Goal: Transaction & Acquisition: Purchase product/service

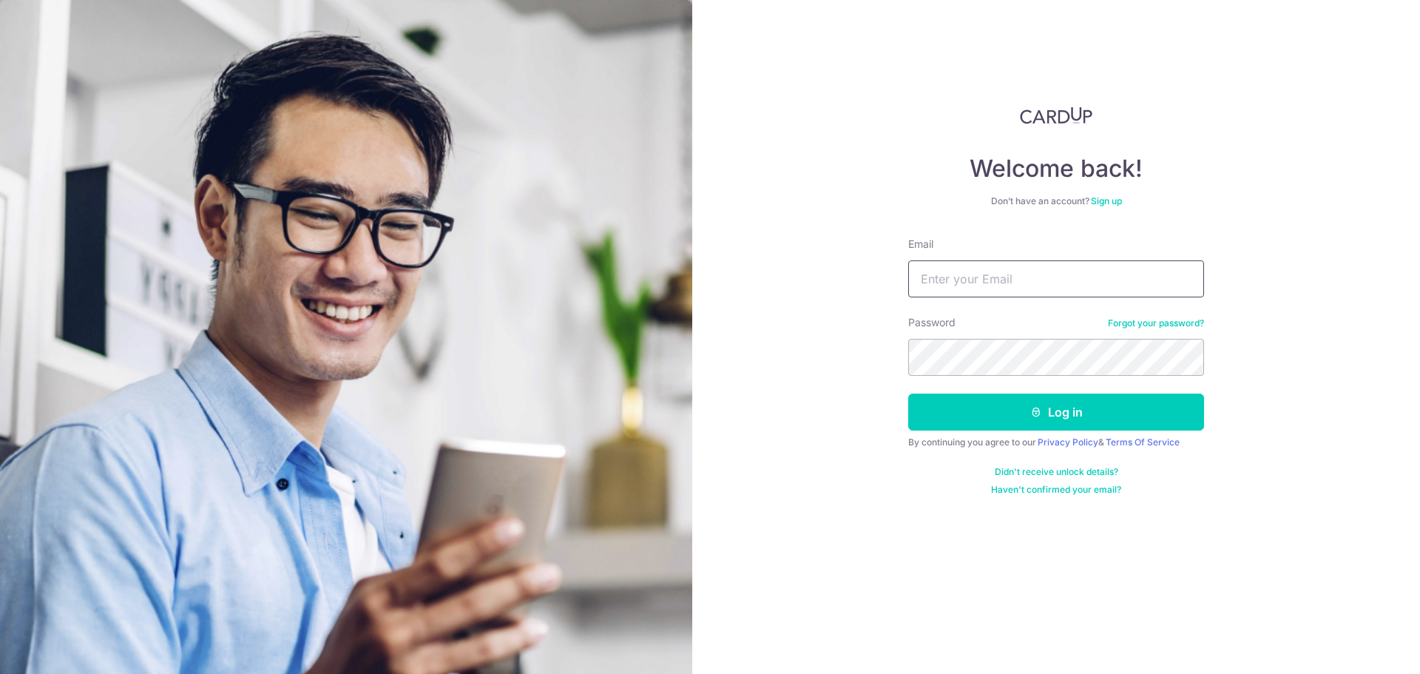
type input "[EMAIL_ADDRESS][DOMAIN_NAME]"
click at [950, 273] on input "[EMAIL_ADDRESS][DOMAIN_NAME]" at bounding box center [1056, 278] width 296 height 37
click at [963, 417] on button "Log in" at bounding box center [1056, 411] width 296 height 37
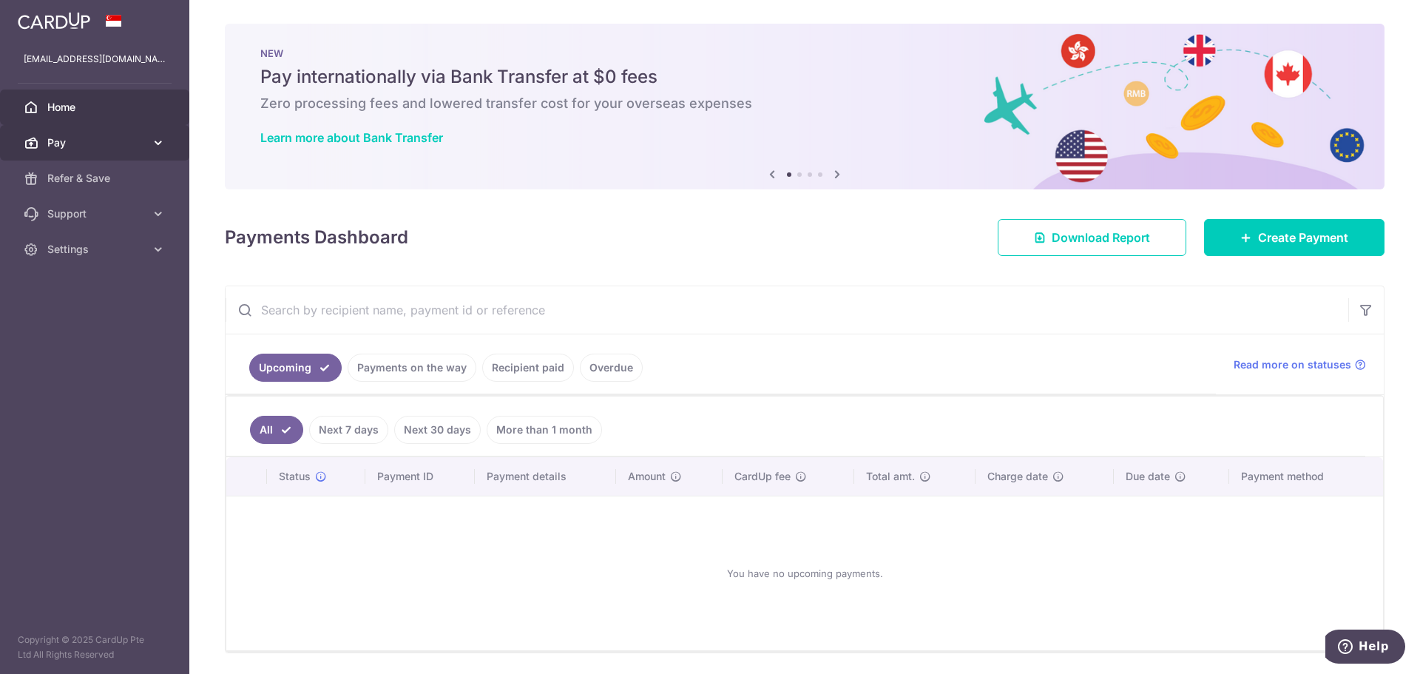
click at [89, 146] on span "Pay" at bounding box center [96, 142] width 98 height 15
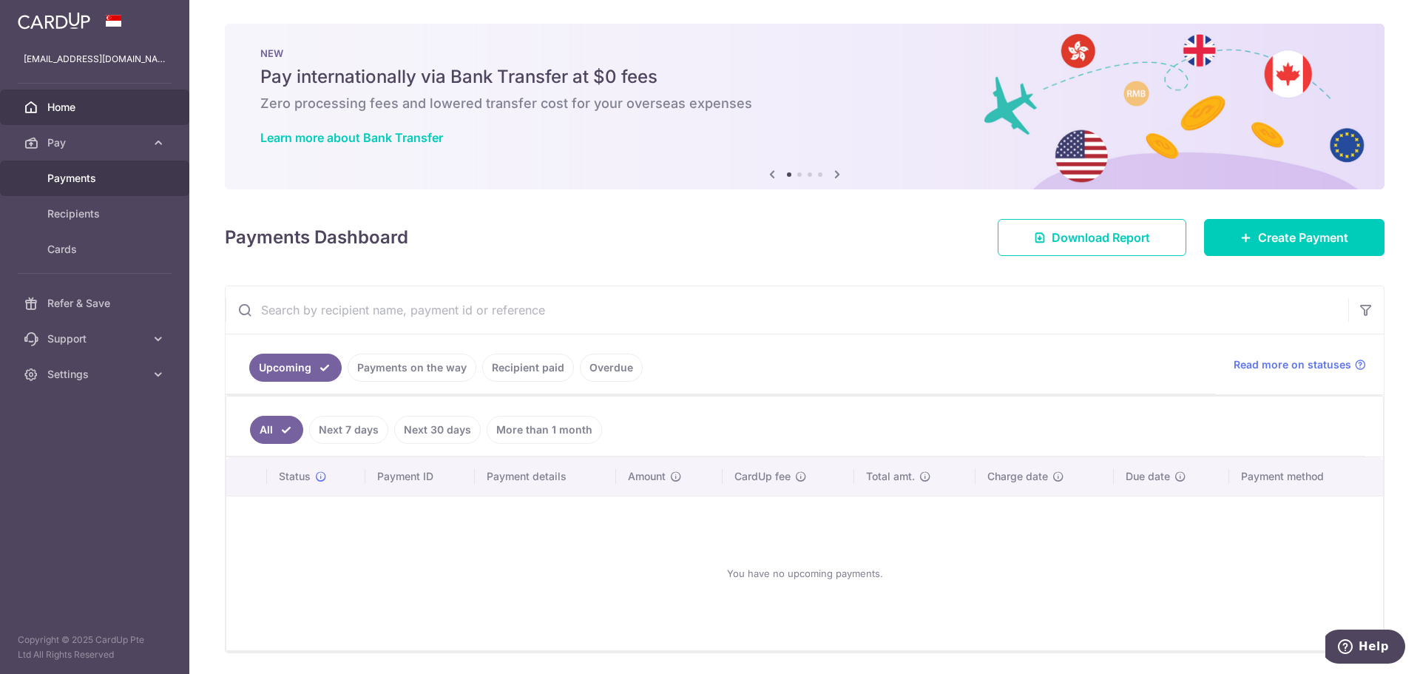
click at [65, 186] on link "Payments" at bounding box center [94, 177] width 189 height 35
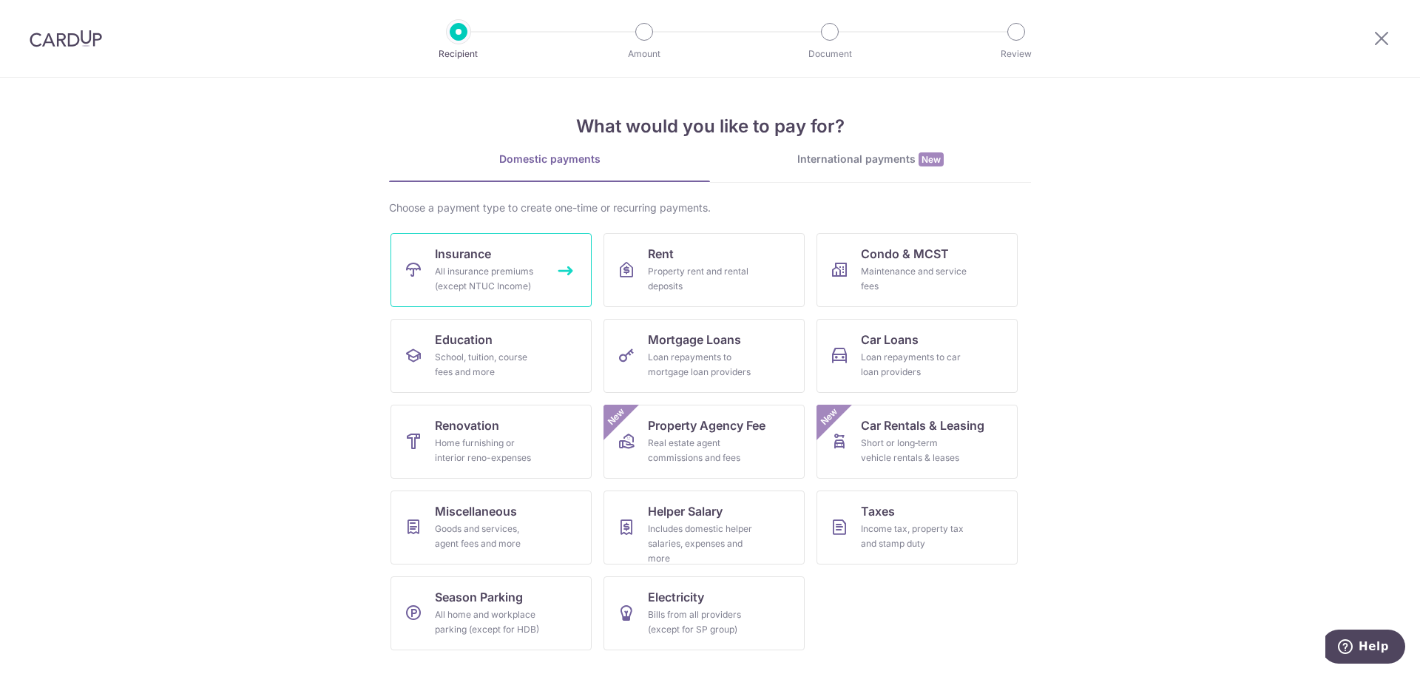
click at [465, 272] on div "All insurance premiums (except NTUC Income)" at bounding box center [488, 279] width 106 height 30
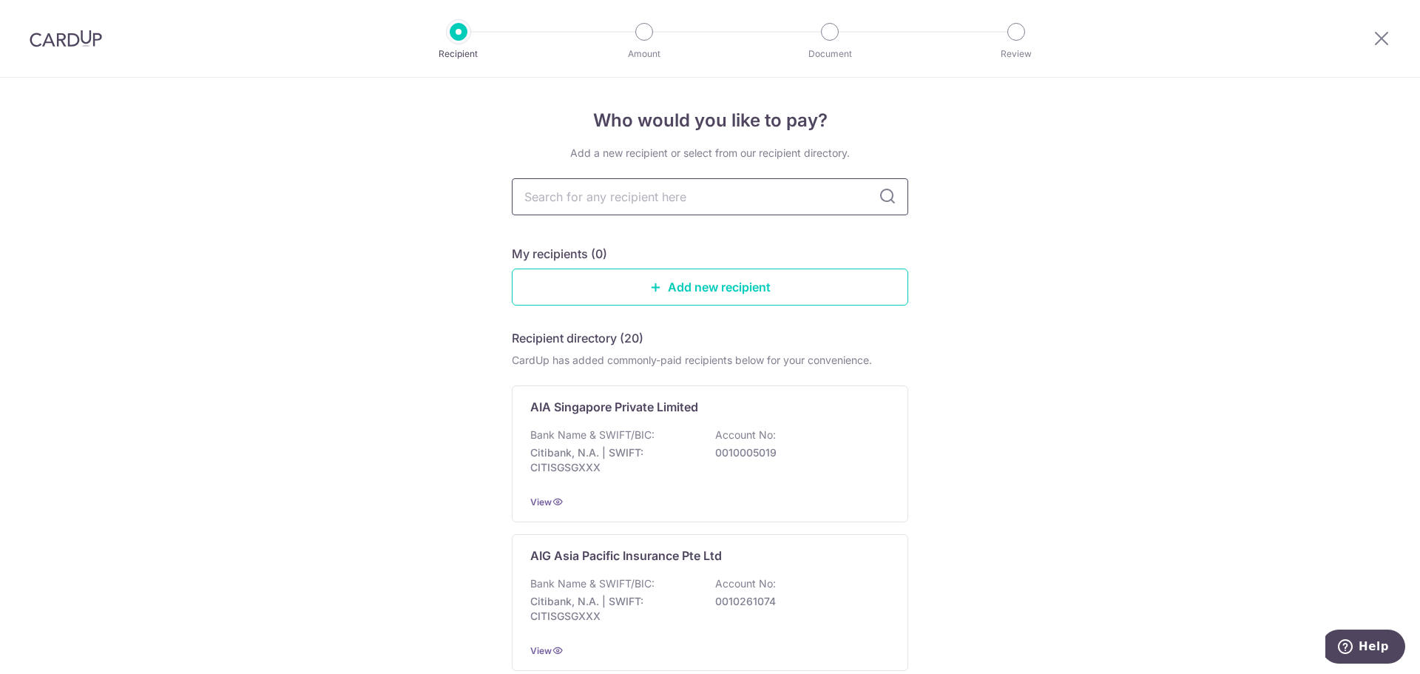
click at [579, 194] on input "text" at bounding box center [710, 196] width 396 height 37
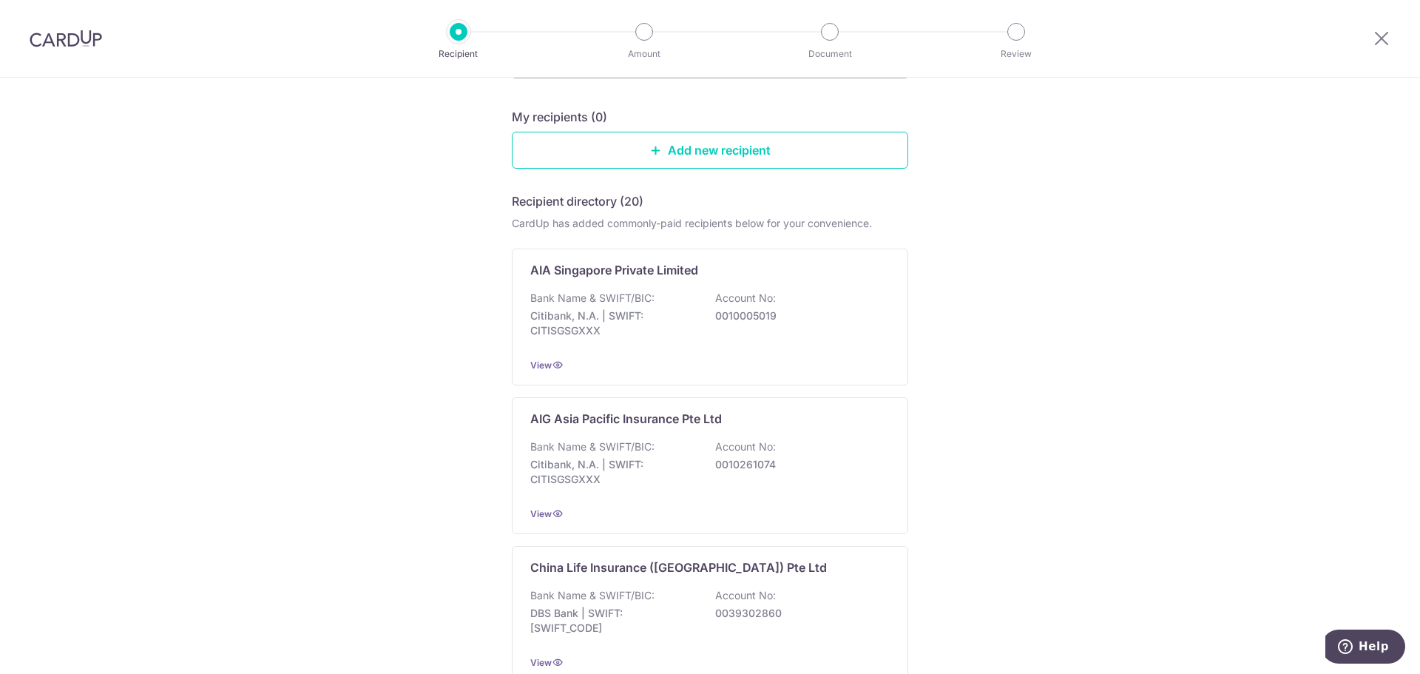
scroll to position [148, 0]
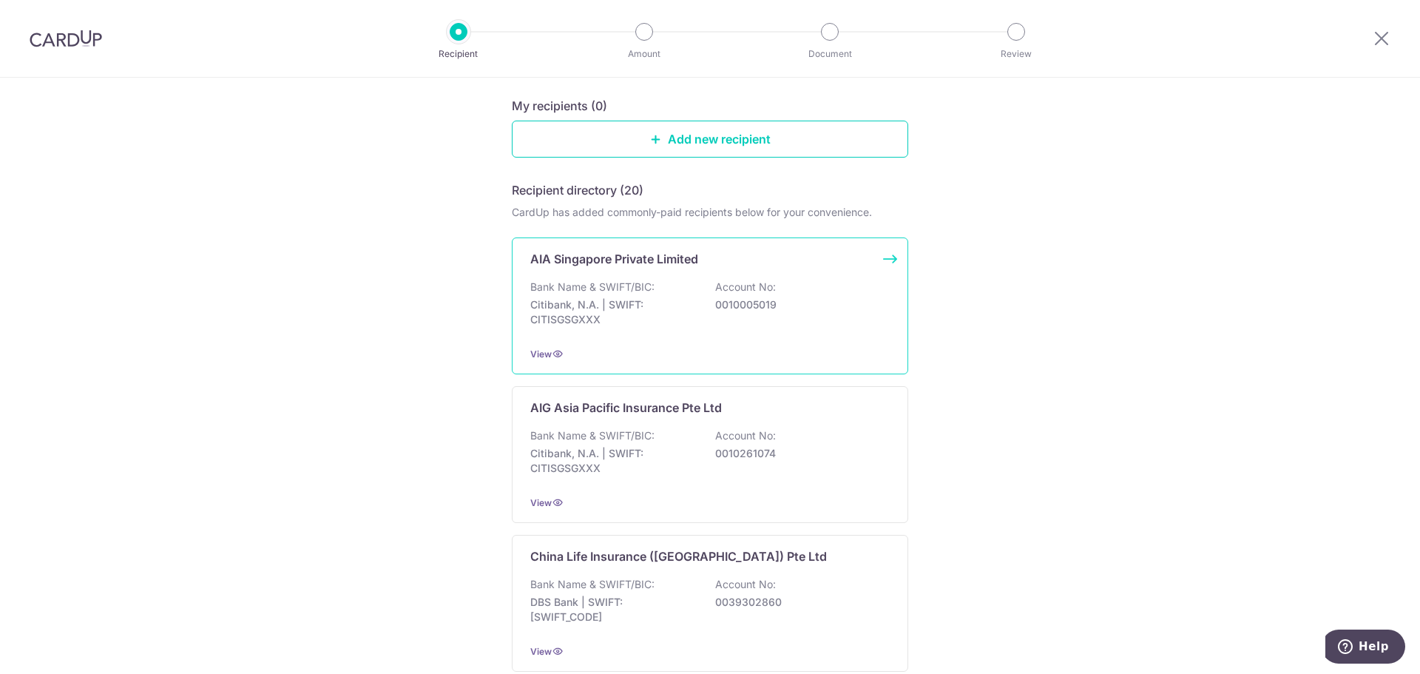
click at [550, 327] on div "Bank Name & SWIFT/BIC: Citibank, N.A. | SWIFT: CITISGSGXXX Account No: 00100050…" at bounding box center [709, 307] width 359 height 55
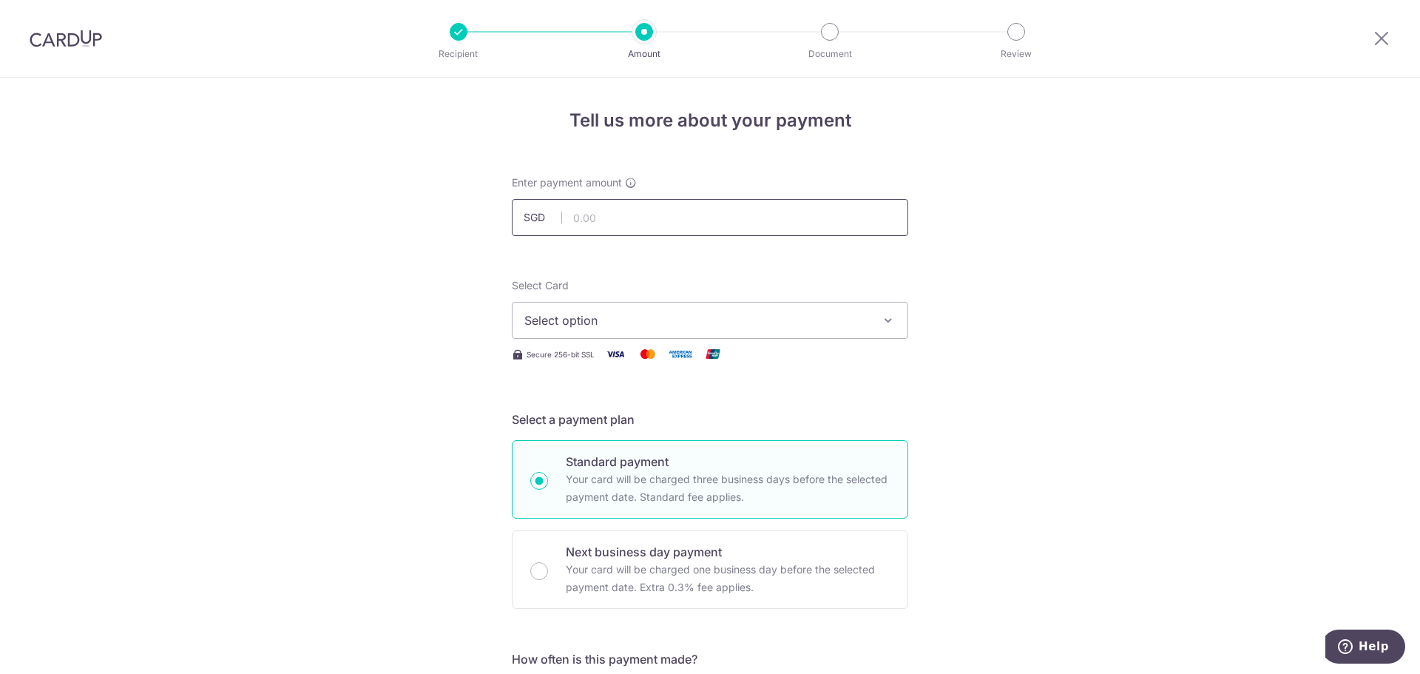
click at [586, 218] on input "text" at bounding box center [710, 217] width 396 height 37
type input "777.00"
click at [659, 322] on span "Select option" at bounding box center [696, 320] width 345 height 18
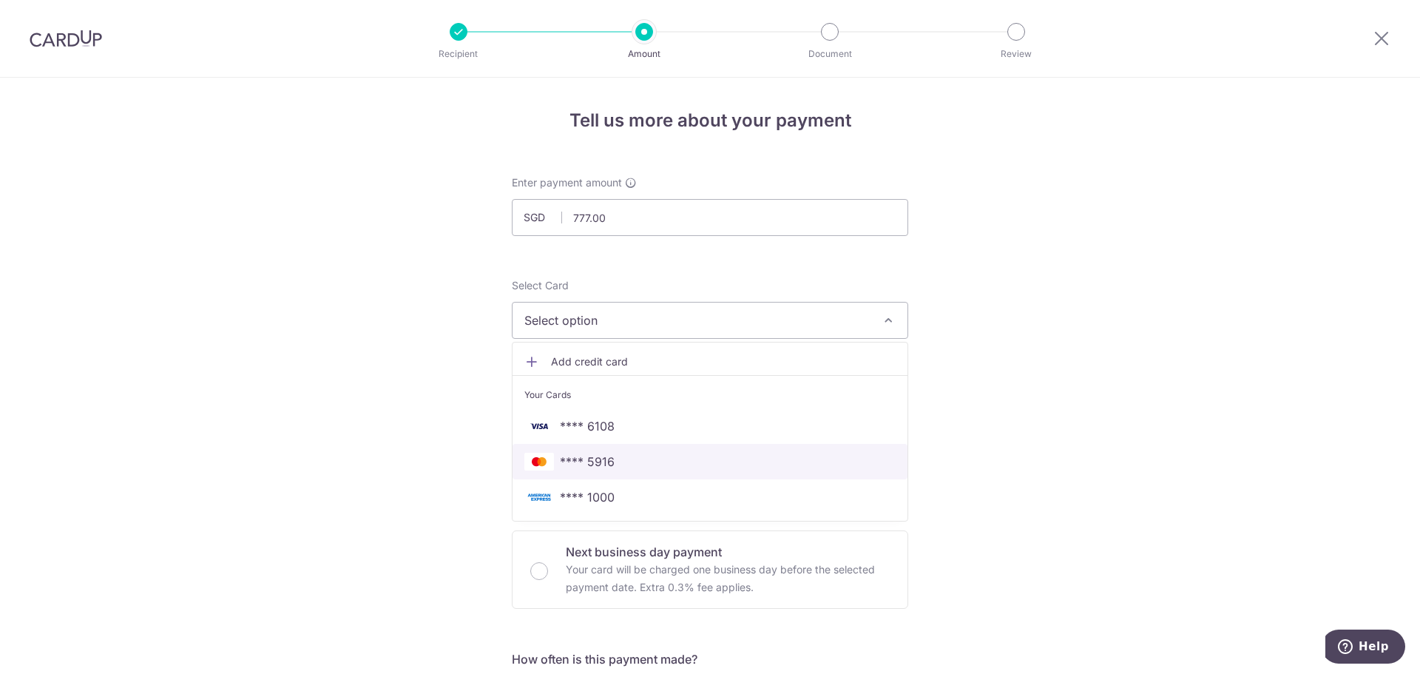
click at [600, 466] on span "**** 5916" at bounding box center [587, 462] width 55 height 18
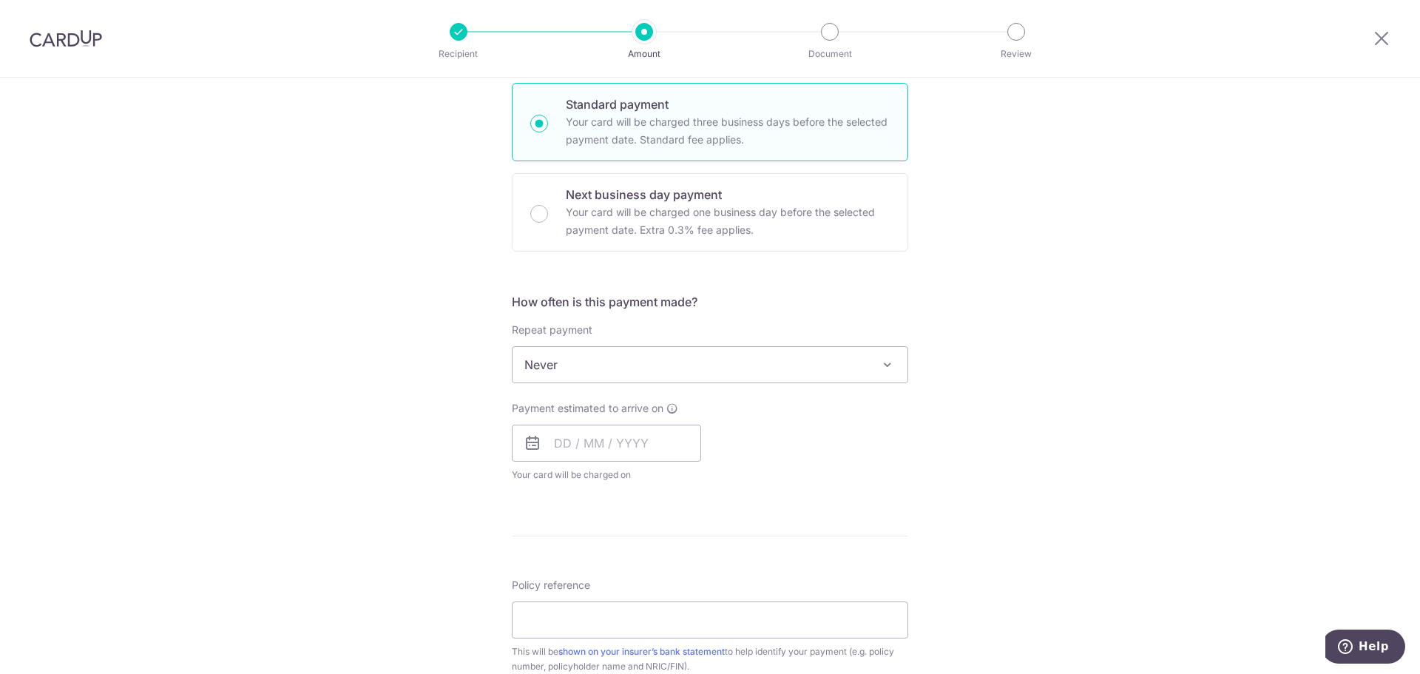
scroll to position [370, 0]
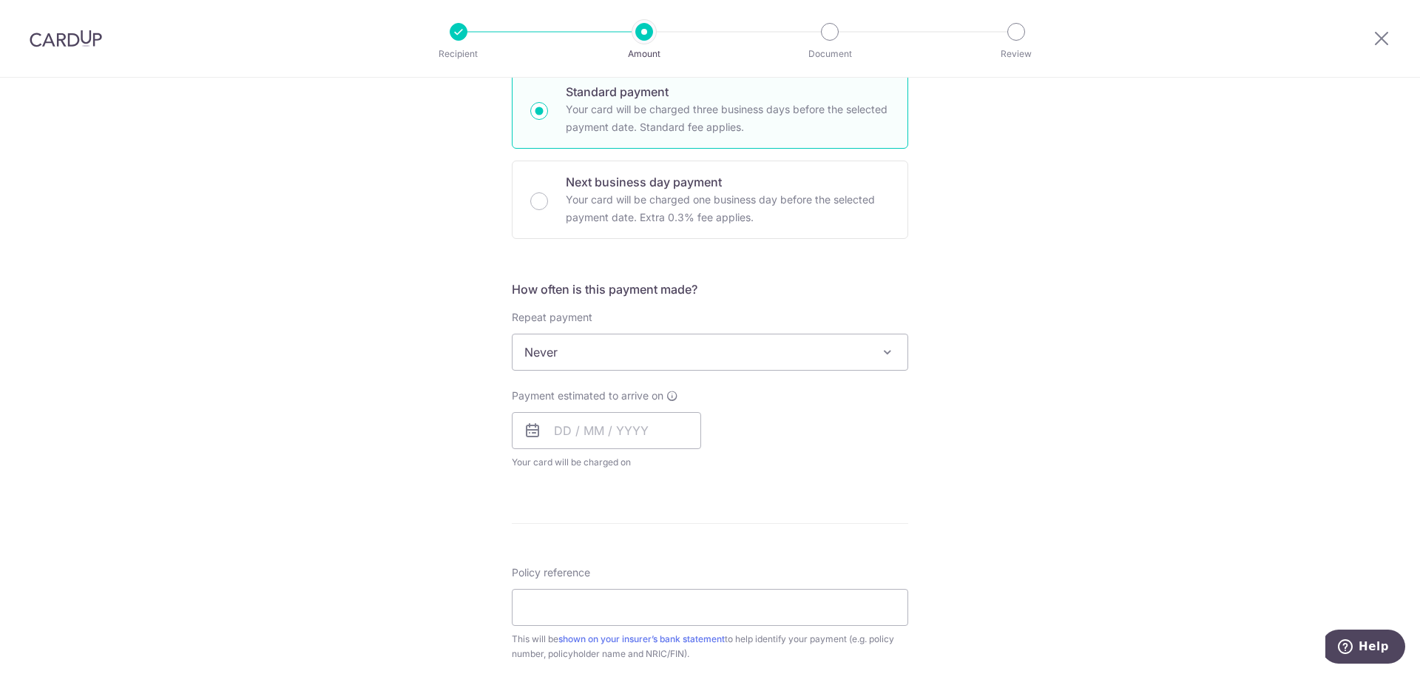
click at [637, 357] on span "Never" at bounding box center [709, 351] width 395 height 35
click at [566, 433] on input "text" at bounding box center [606, 430] width 189 height 37
drag, startPoint x: 565, startPoint y: 599, endPoint x: 843, endPoint y: 543, distance: 283.7
click at [565, 599] on link "15" at bounding box center [572, 595] width 24 height 24
type input "15/09/2025"
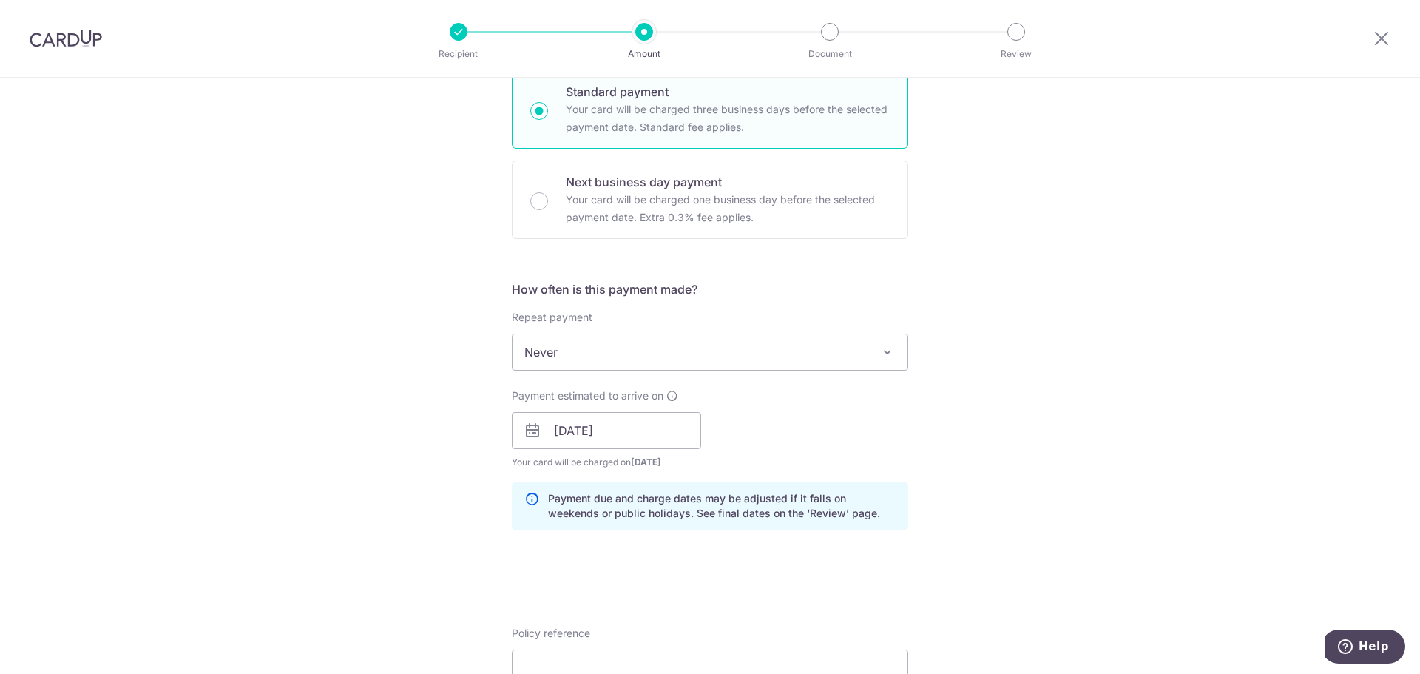
click at [1188, 407] on div "Tell us more about your payment Enter payment amount SGD 777.00 777.00 Select C…" at bounding box center [710, 407] width 1420 height 1398
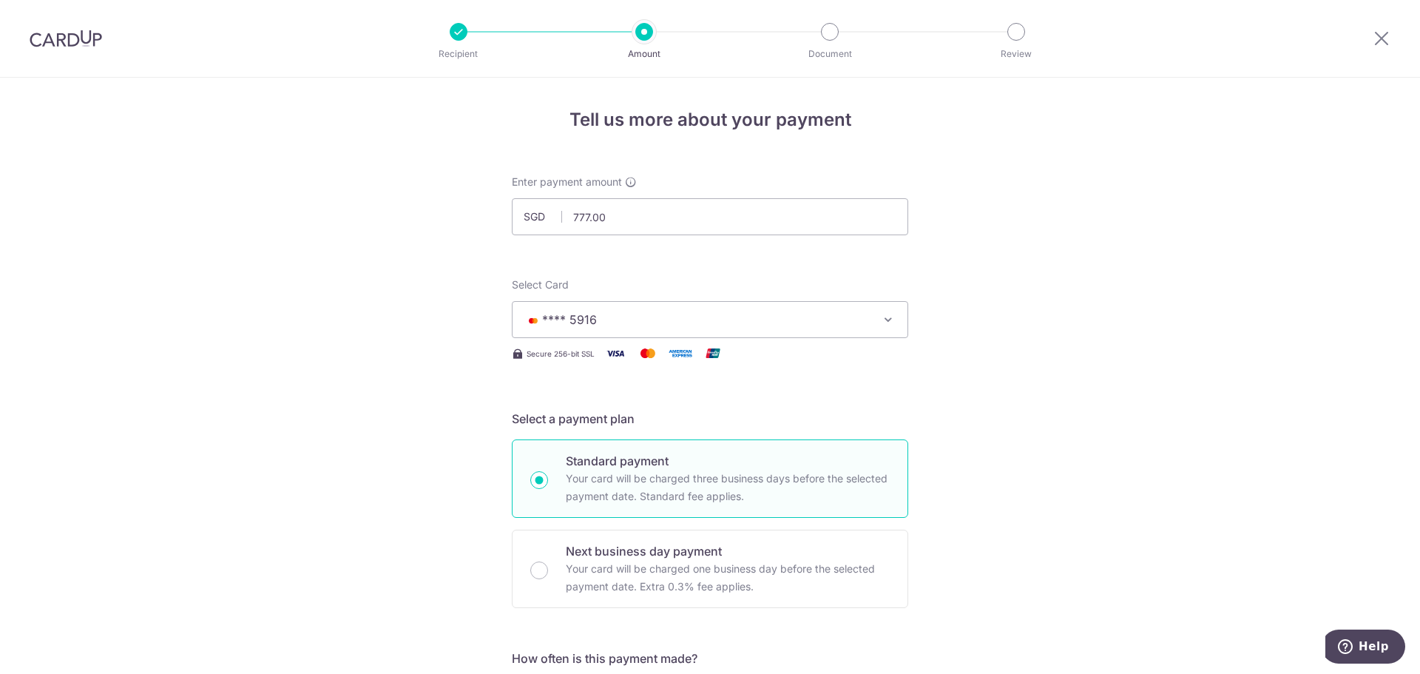
scroll to position [0, 0]
click at [85, 53] on div at bounding box center [66, 38] width 132 height 77
click at [81, 47] on img at bounding box center [66, 39] width 72 height 18
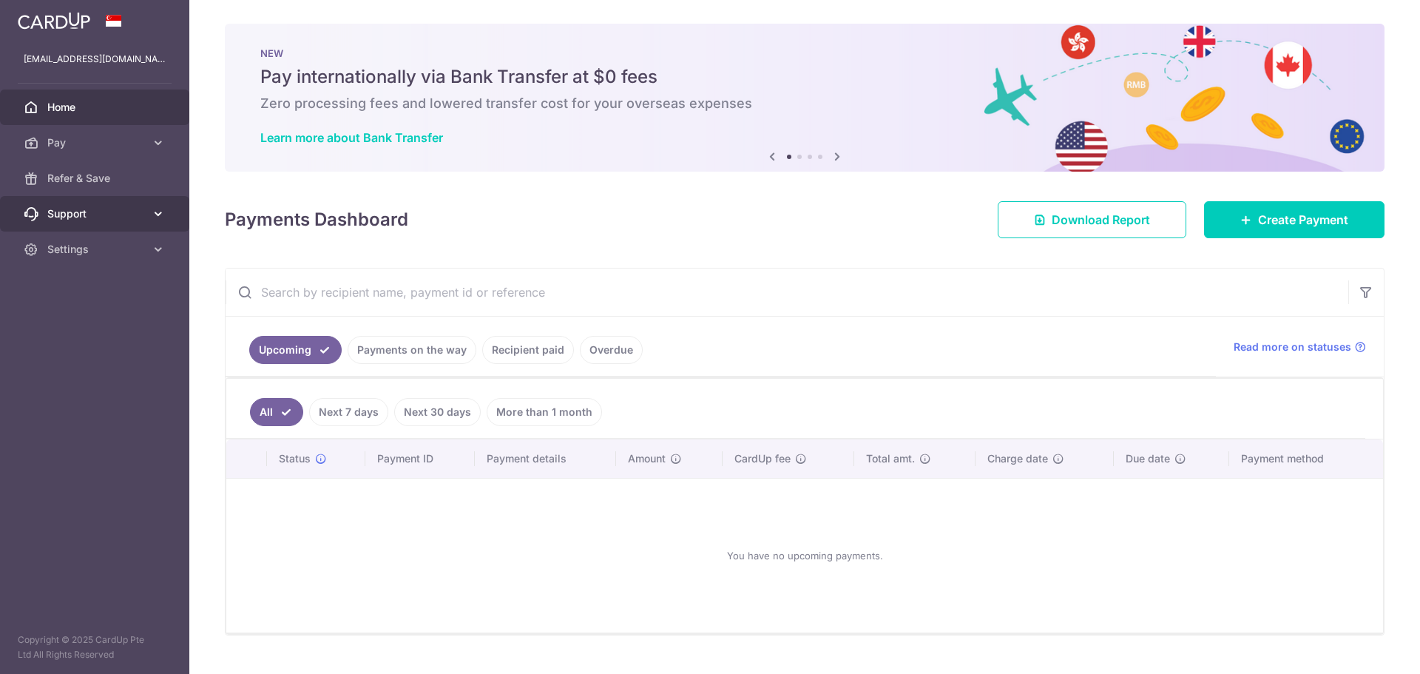
click at [118, 211] on span "Support" at bounding box center [96, 213] width 98 height 15
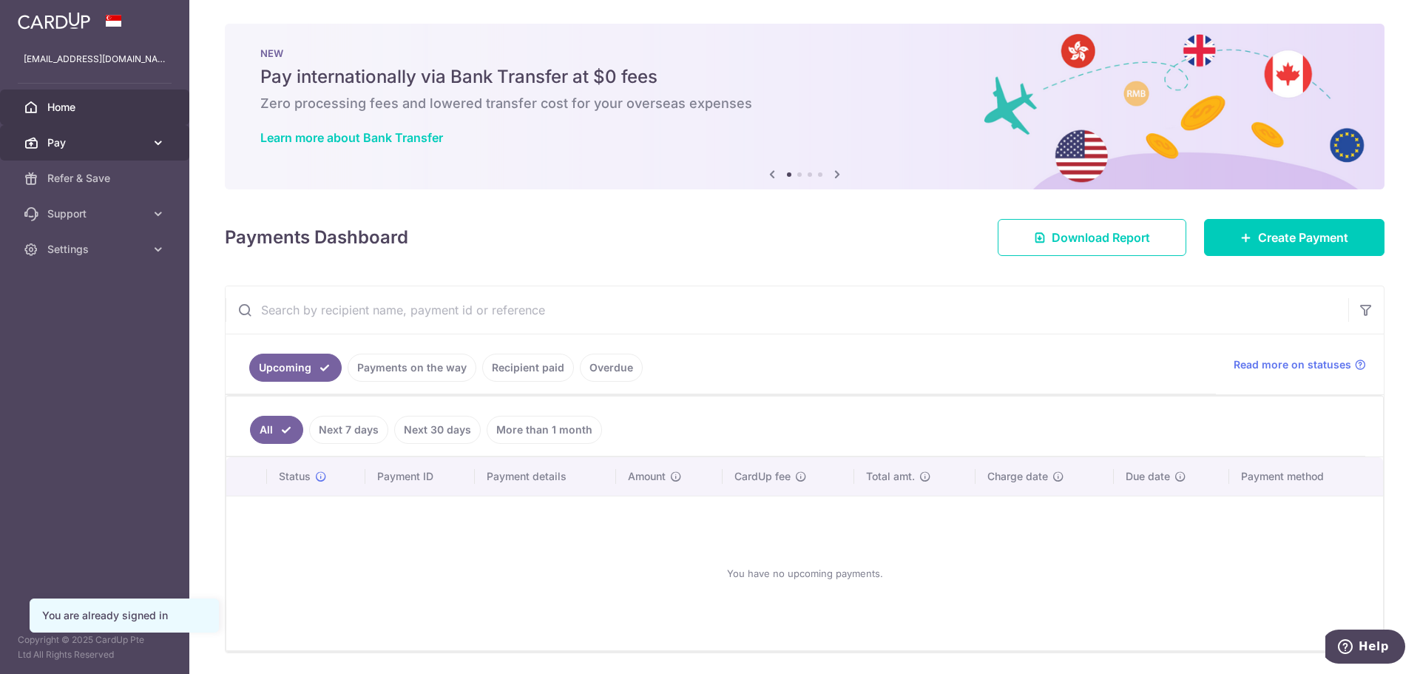
click at [73, 141] on span "Pay" at bounding box center [96, 142] width 98 height 15
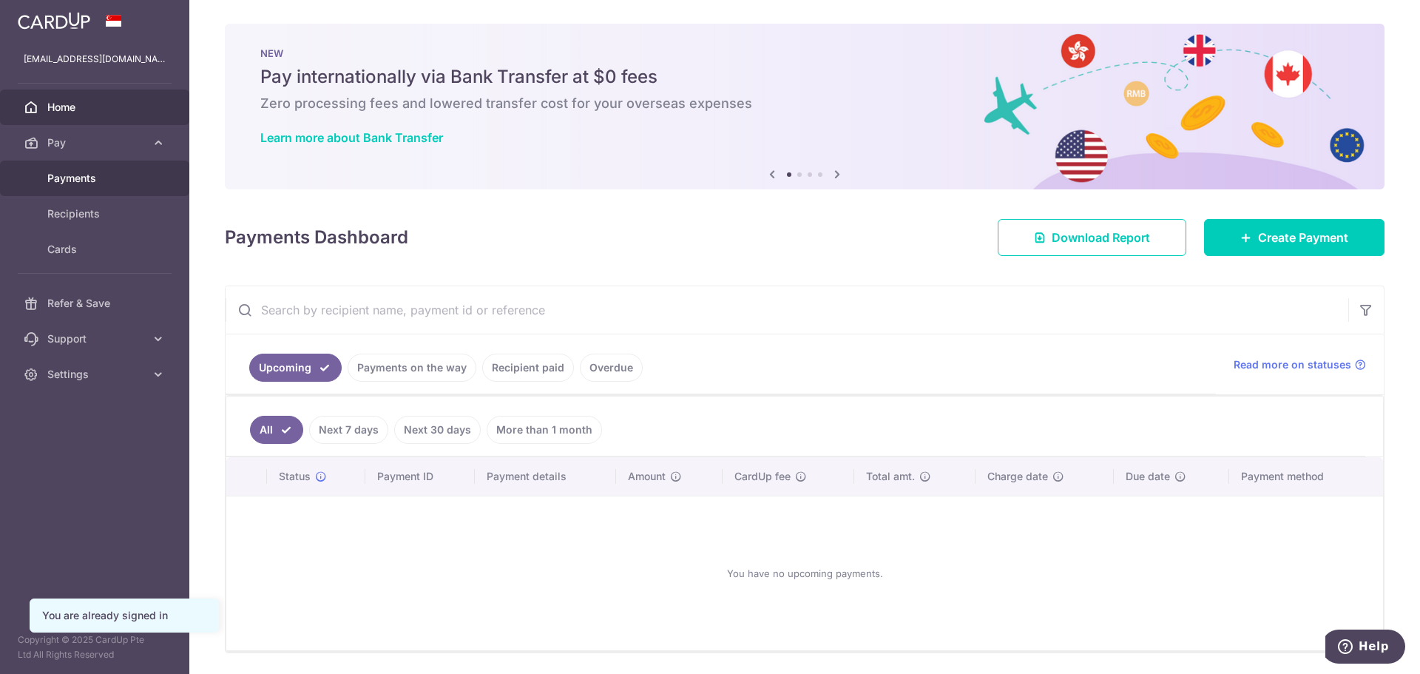
click at [83, 174] on span "Payments" at bounding box center [96, 178] width 98 height 15
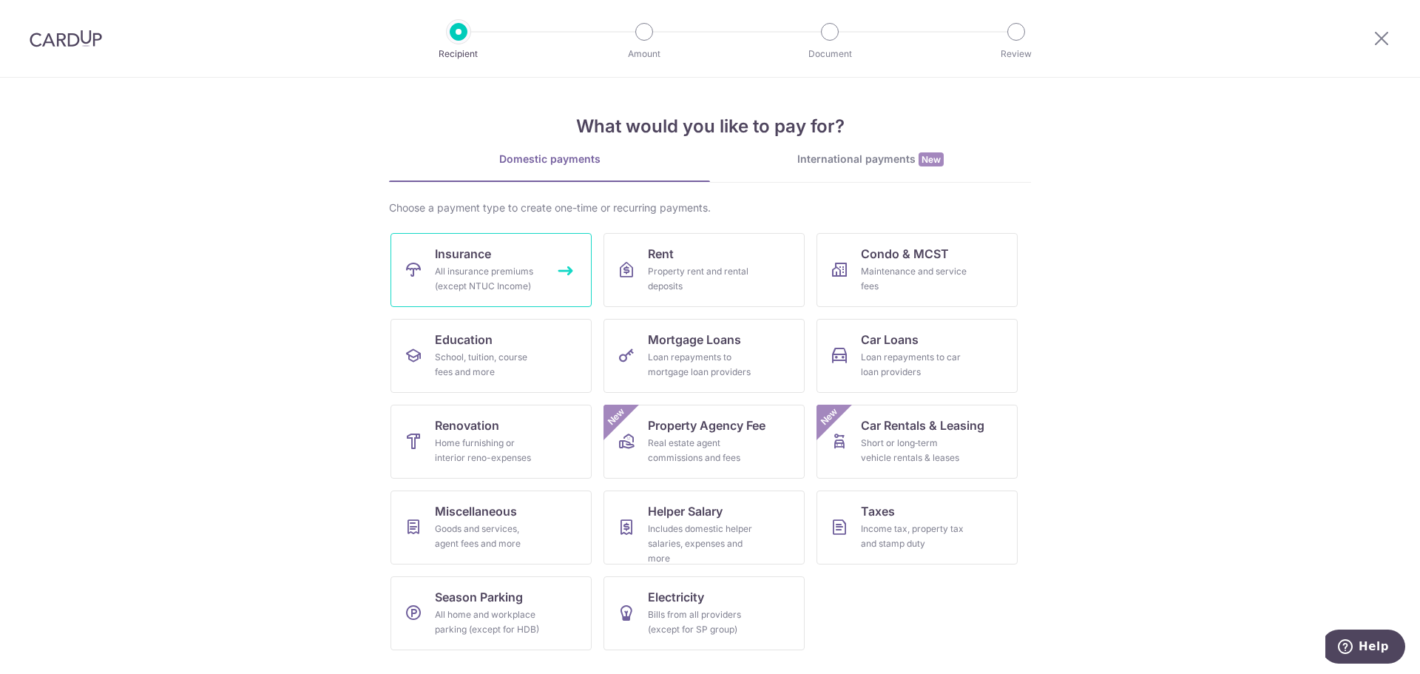
click at [542, 277] on link "Insurance All insurance premiums (except NTUC Income)" at bounding box center [490, 270] width 201 height 74
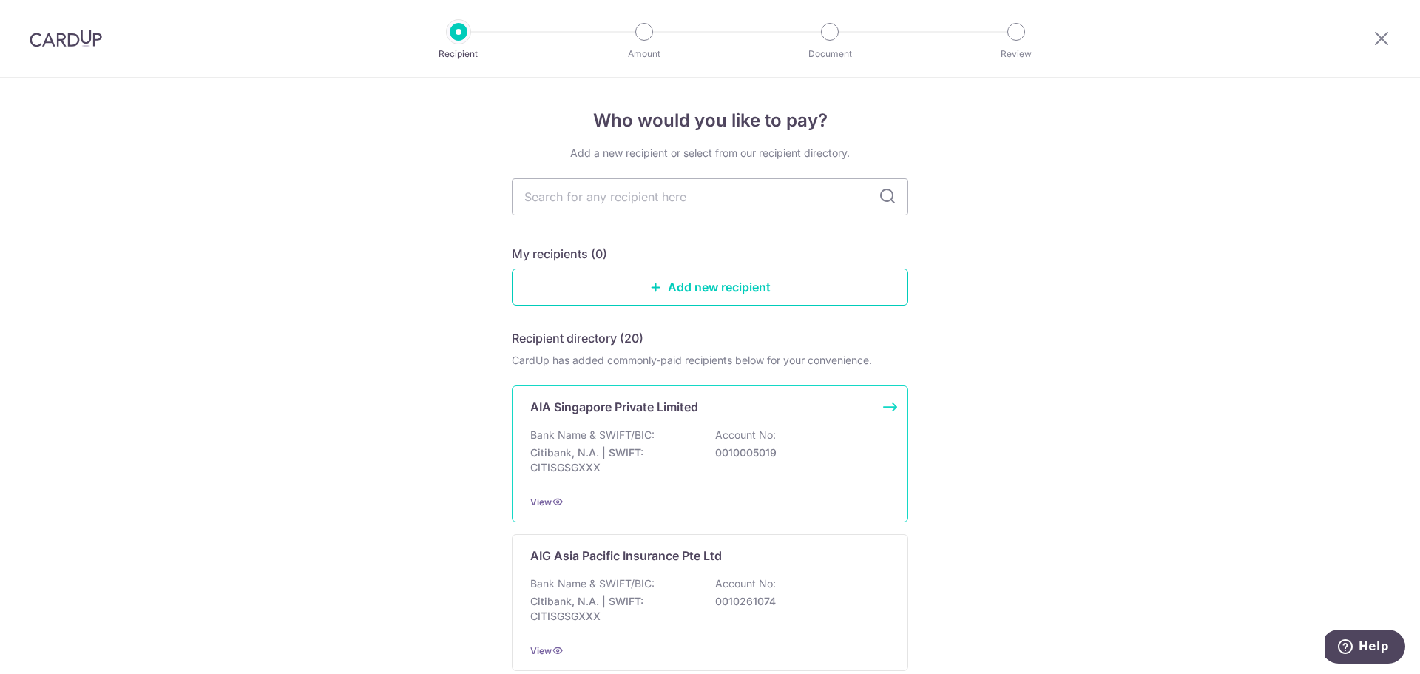
click at [563, 427] on p "Bank Name & SWIFT/BIC:" at bounding box center [592, 434] width 124 height 15
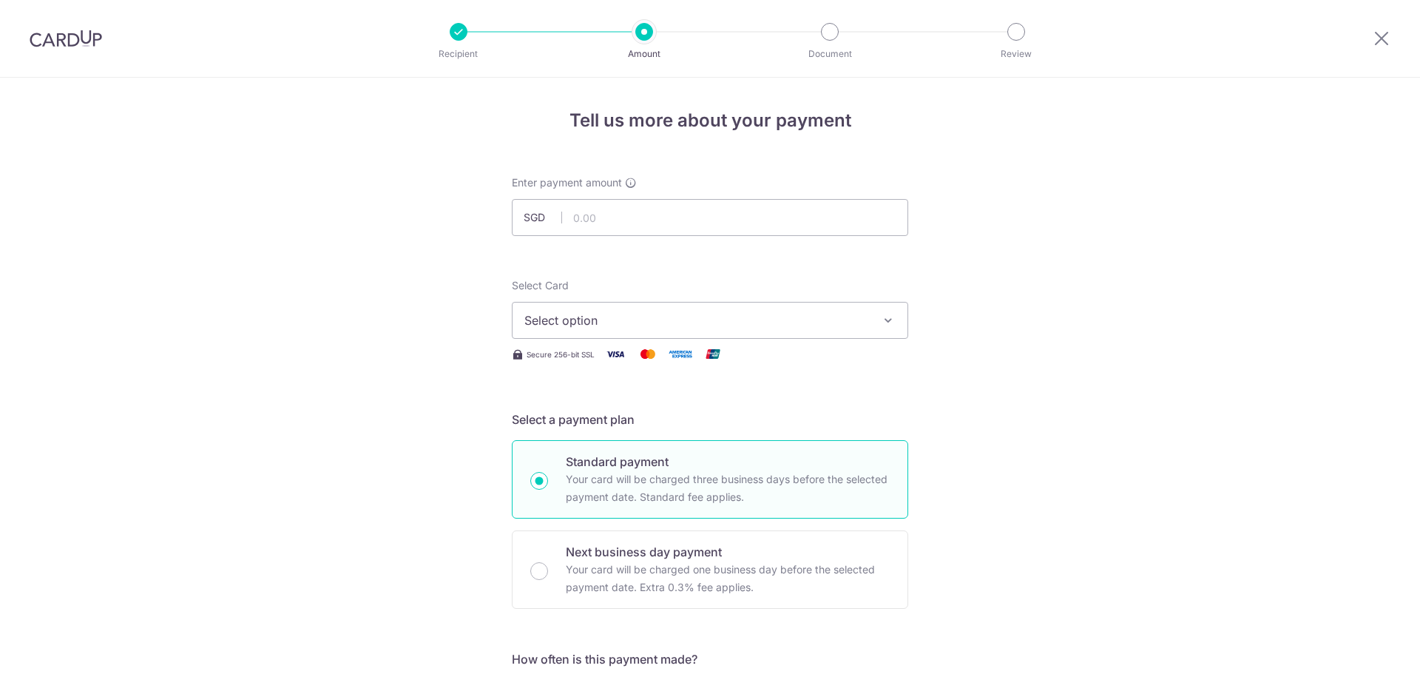
click at [608, 215] on input "text" at bounding box center [710, 217] width 396 height 37
type input "777.00"
click at [737, 317] on span "Select option" at bounding box center [696, 320] width 345 height 18
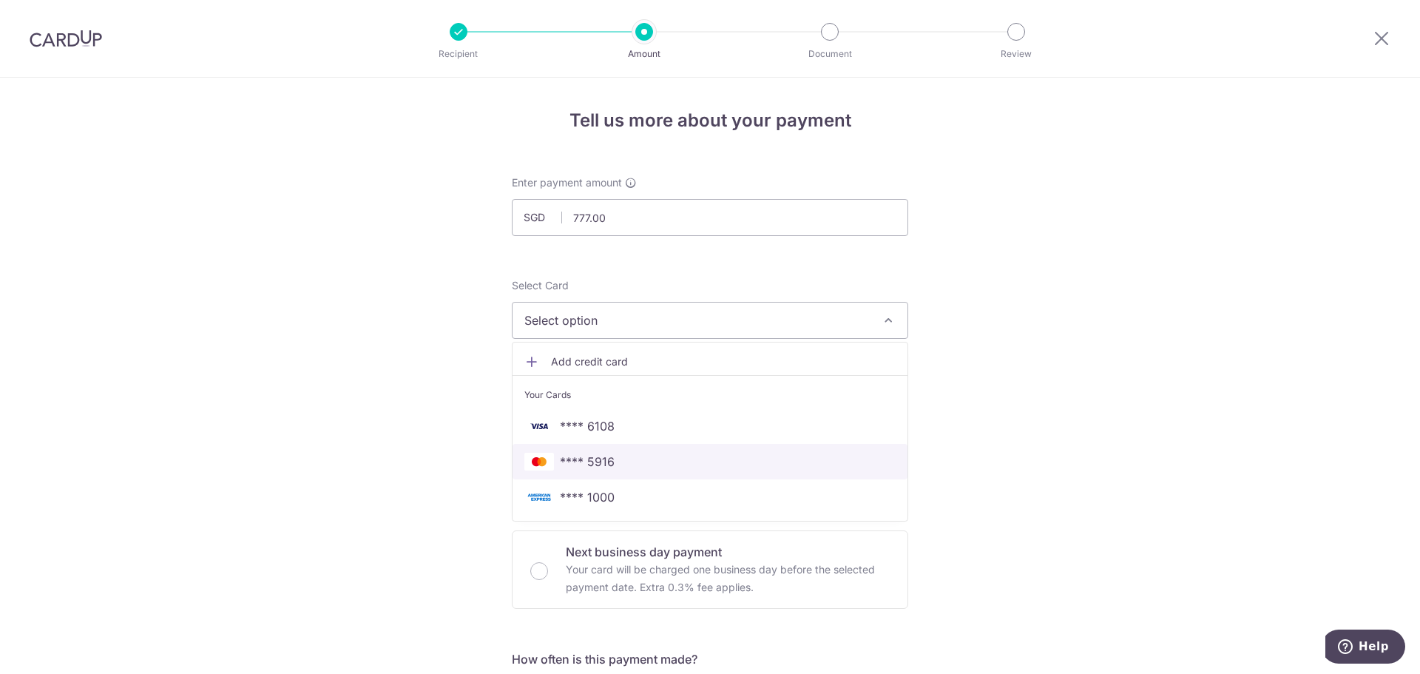
click at [617, 465] on span "**** 5916" at bounding box center [709, 462] width 371 height 18
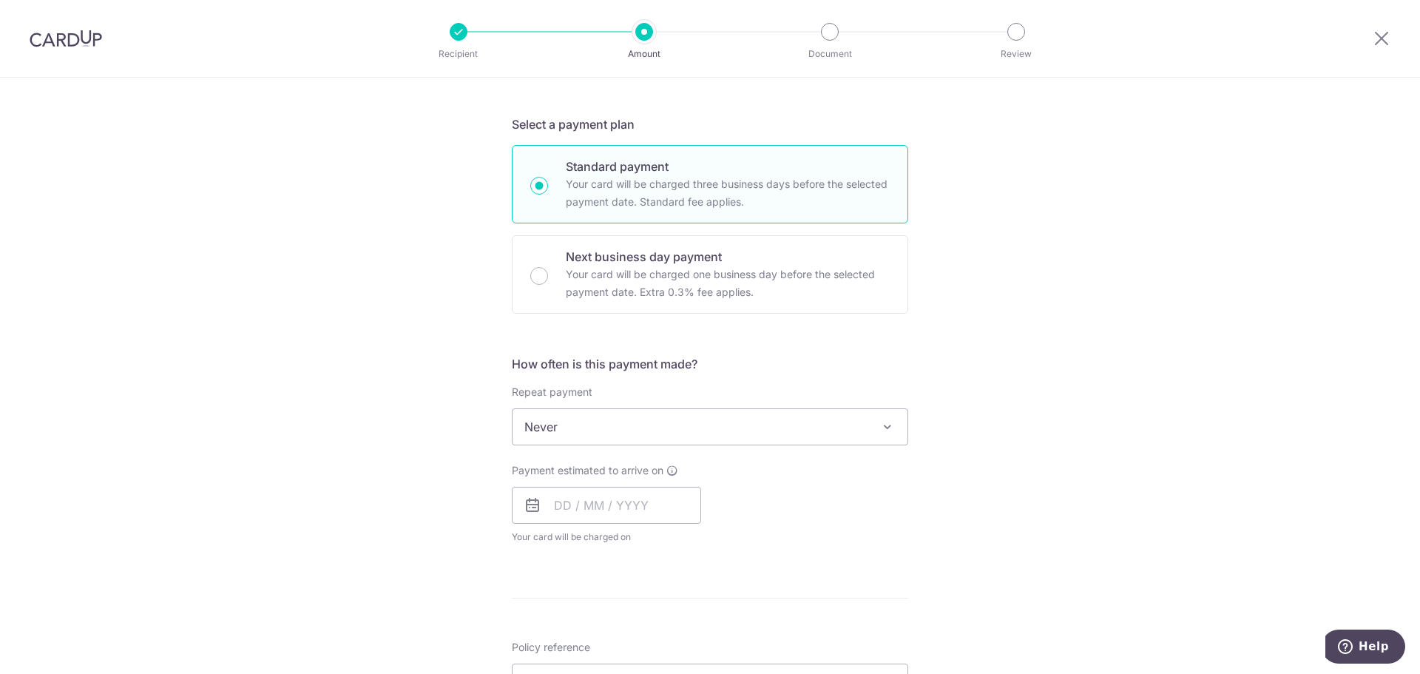
scroll to position [296, 0]
click at [546, 508] on input "text" at bounding box center [606, 504] width 189 height 37
drag, startPoint x: 567, startPoint y: 664, endPoint x: 949, endPoint y: 534, distance: 403.2
click at [567, 664] on link "15" at bounding box center [572, 669] width 24 height 24
type input "[DATE]"
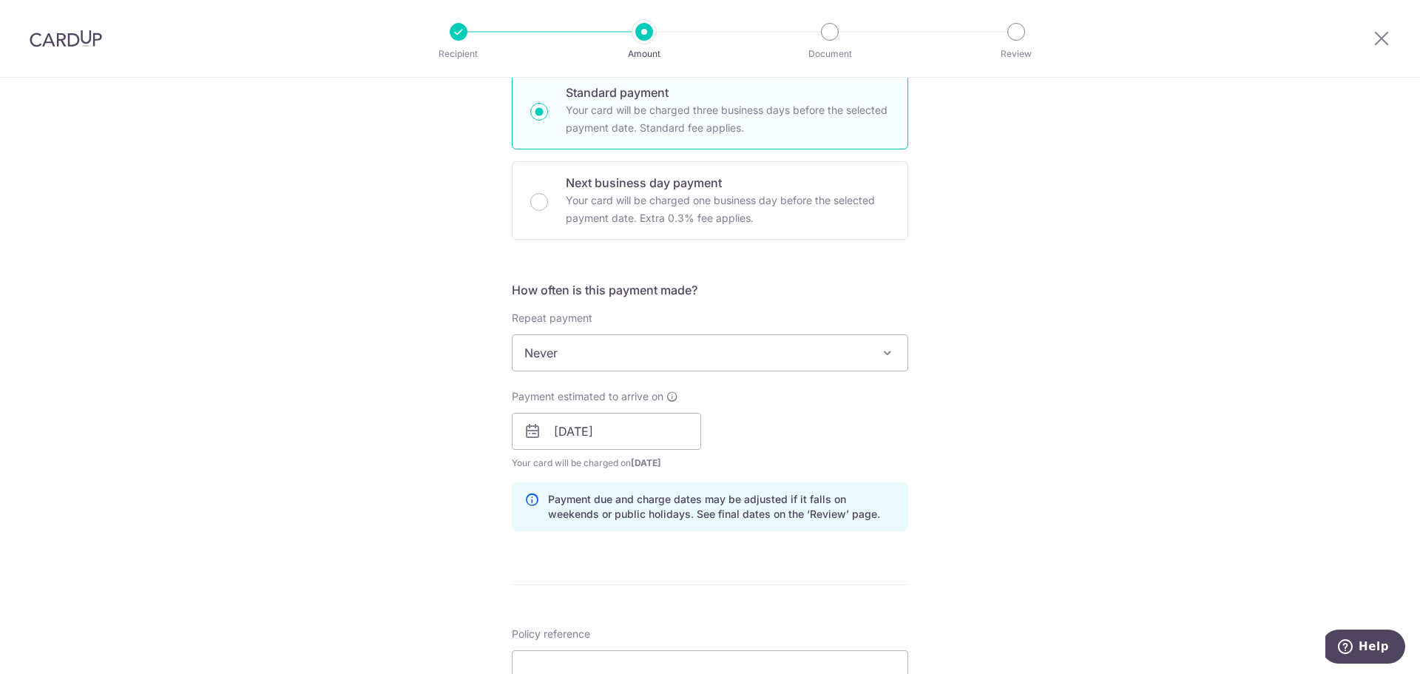
scroll to position [518, 0]
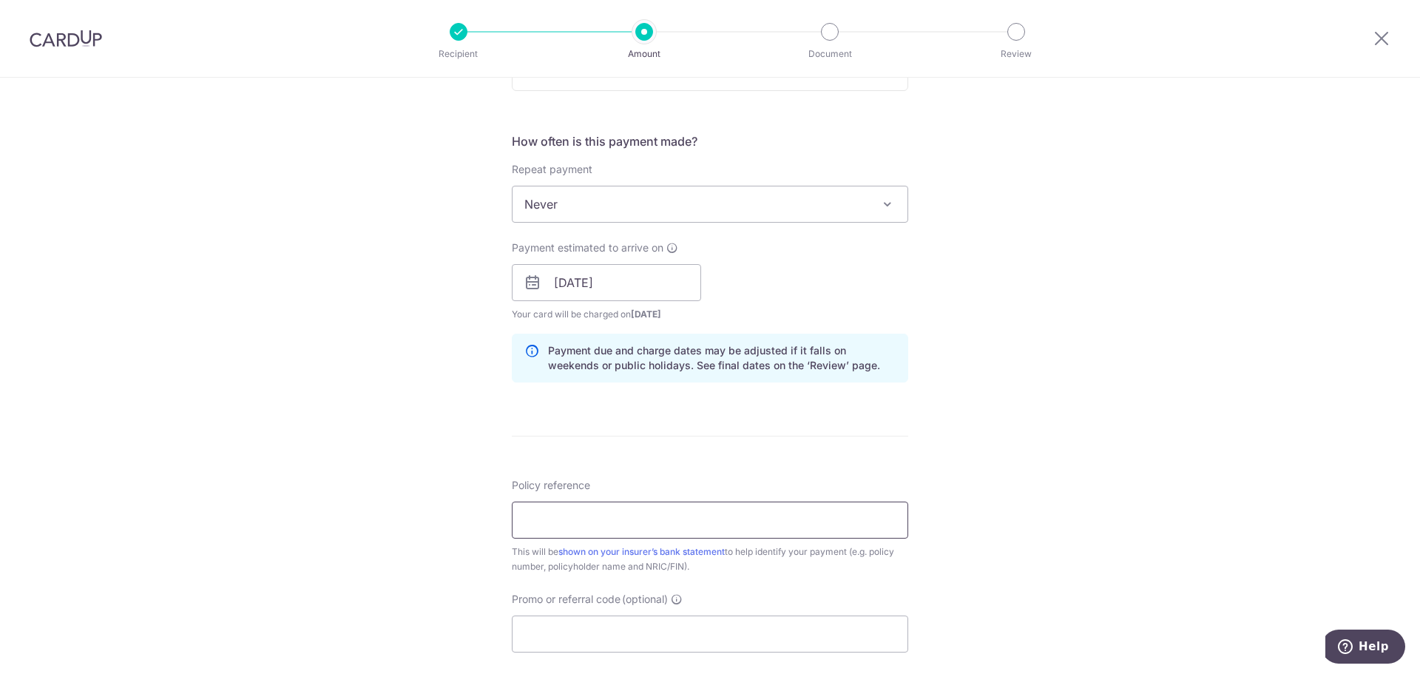
click at [571, 529] on input "Policy reference" at bounding box center [710, 519] width 396 height 37
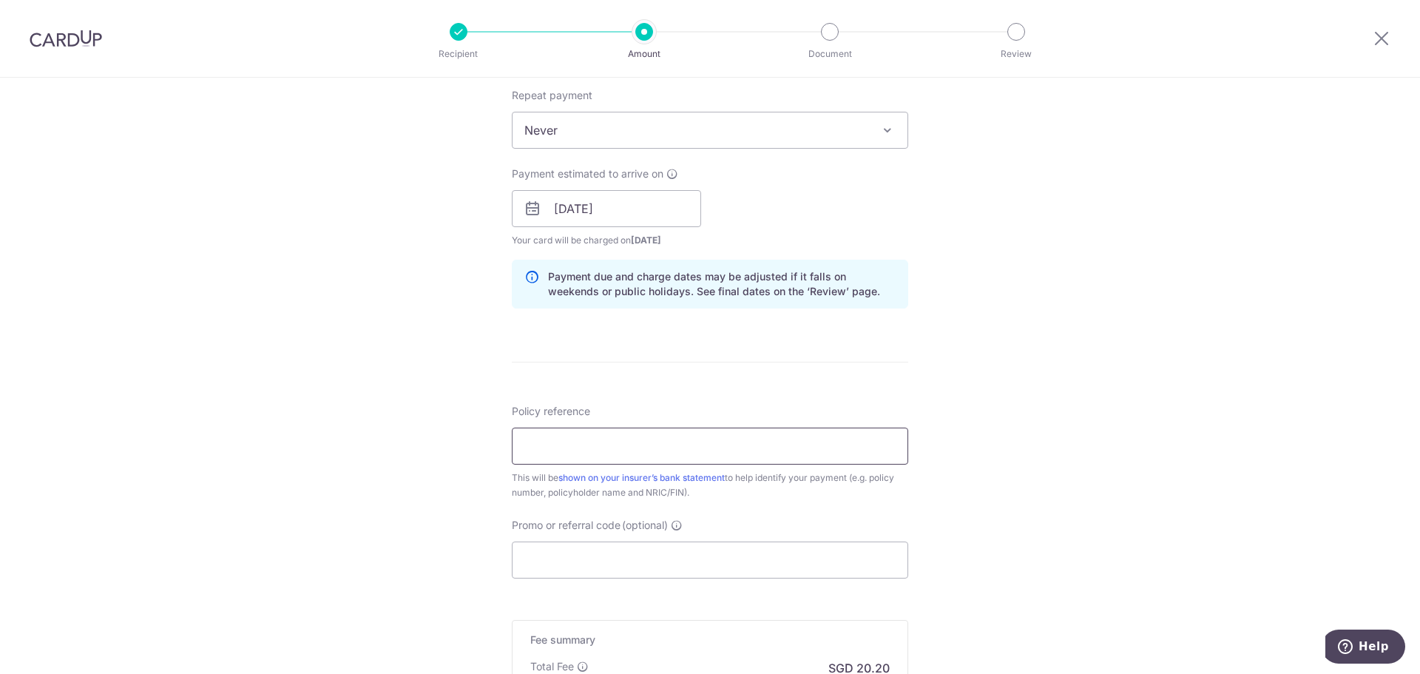
scroll to position [666, 0]
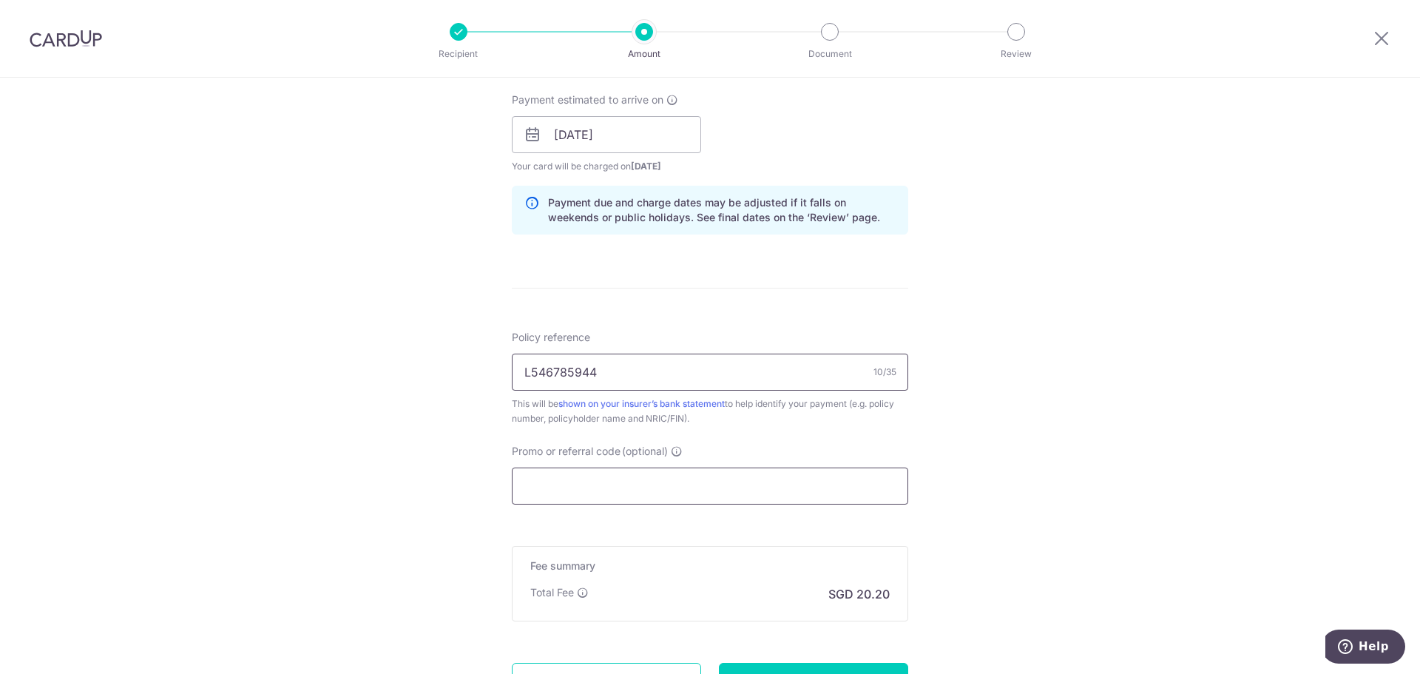
type input "L546785944"
click at [653, 493] on input "Promo or referral code (optional)" at bounding box center [710, 485] width 396 height 37
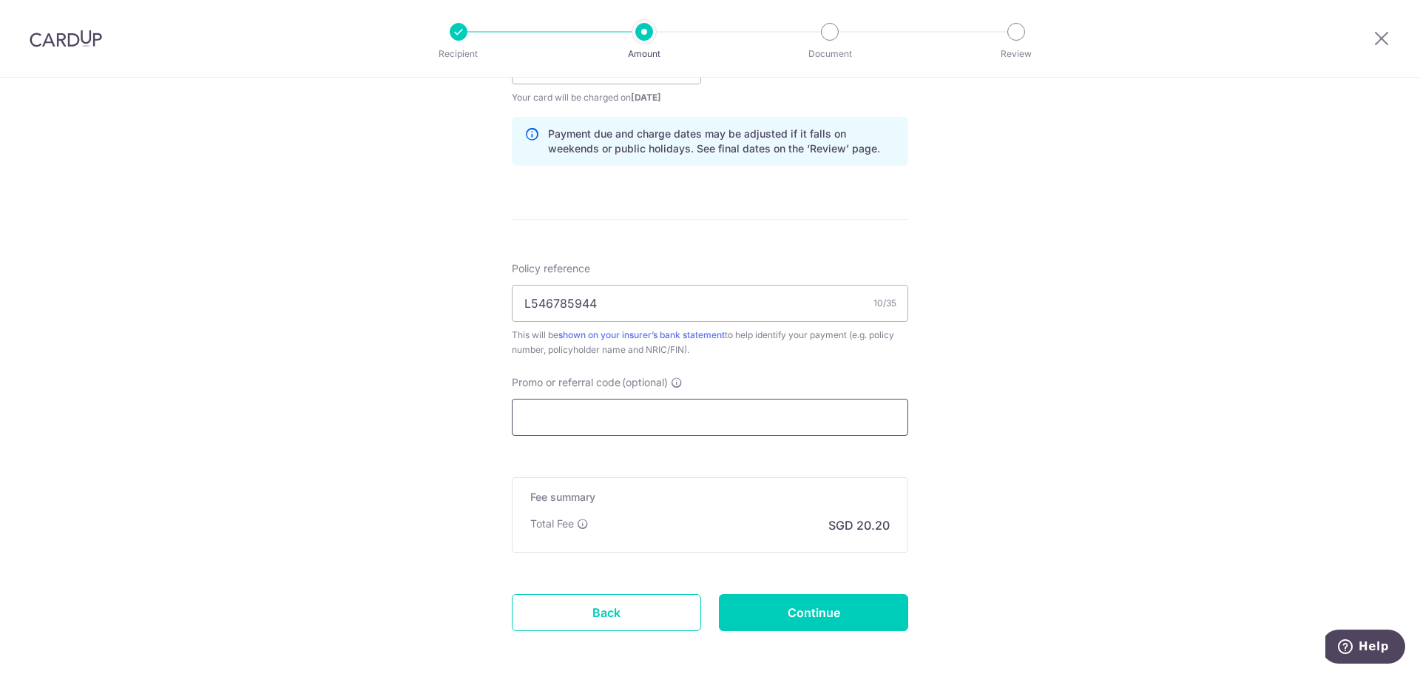
scroll to position [802, 0]
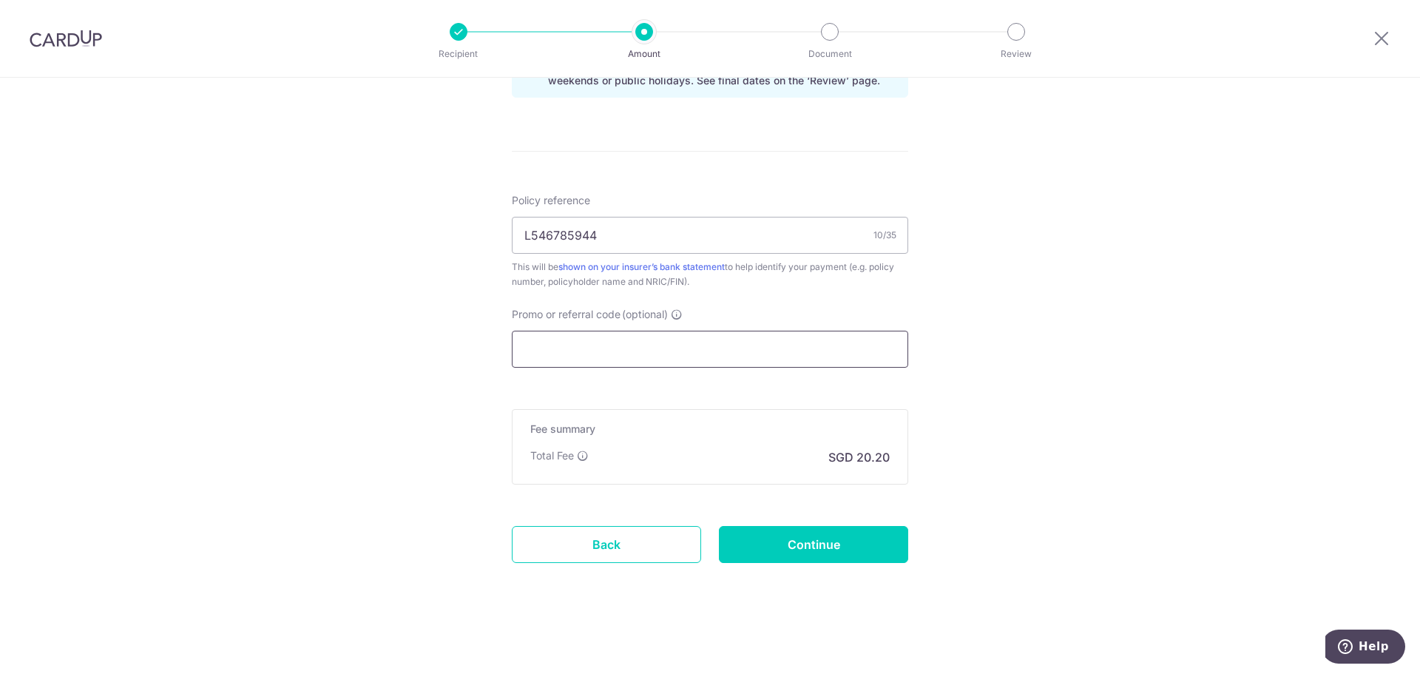
paste input "OFF225"
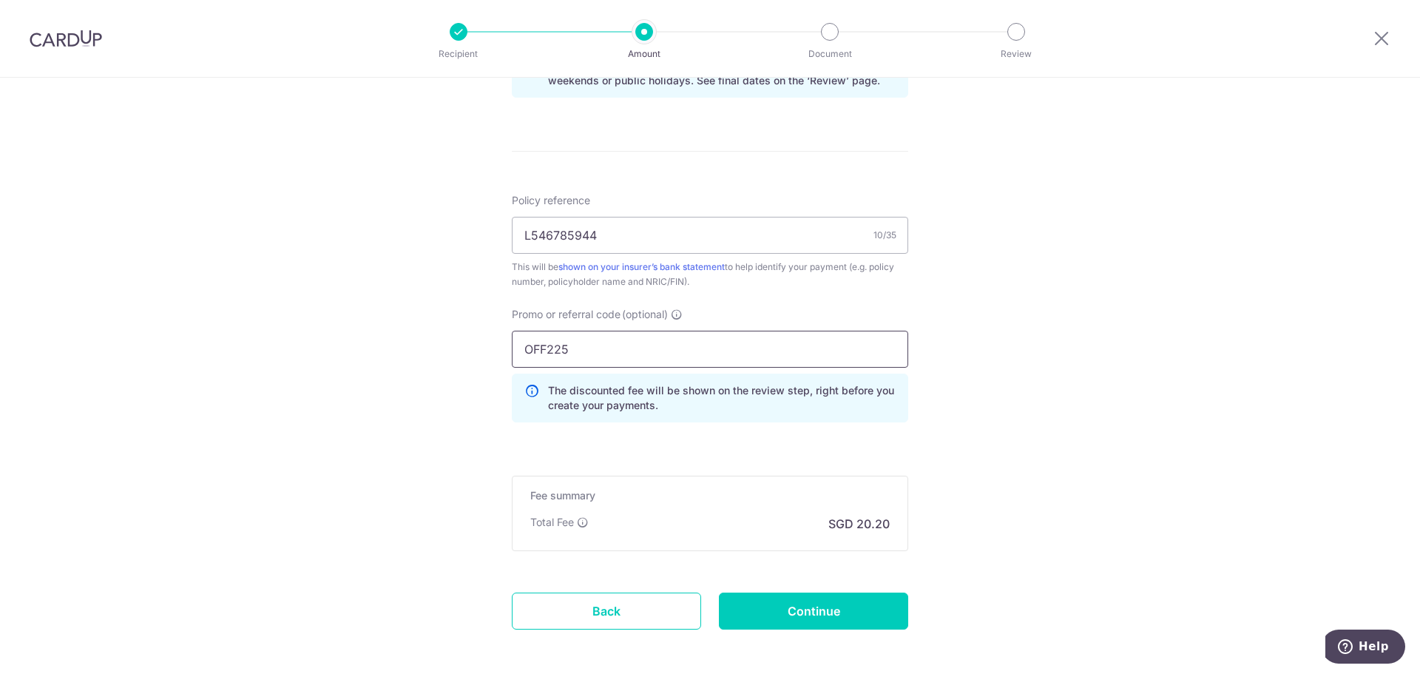
type input "OFF225"
click at [1027, 401] on div "Tell us more about your payment Enter payment amount SGD 777.00 777.00 Select C…" at bounding box center [710, 7] width 1420 height 1465
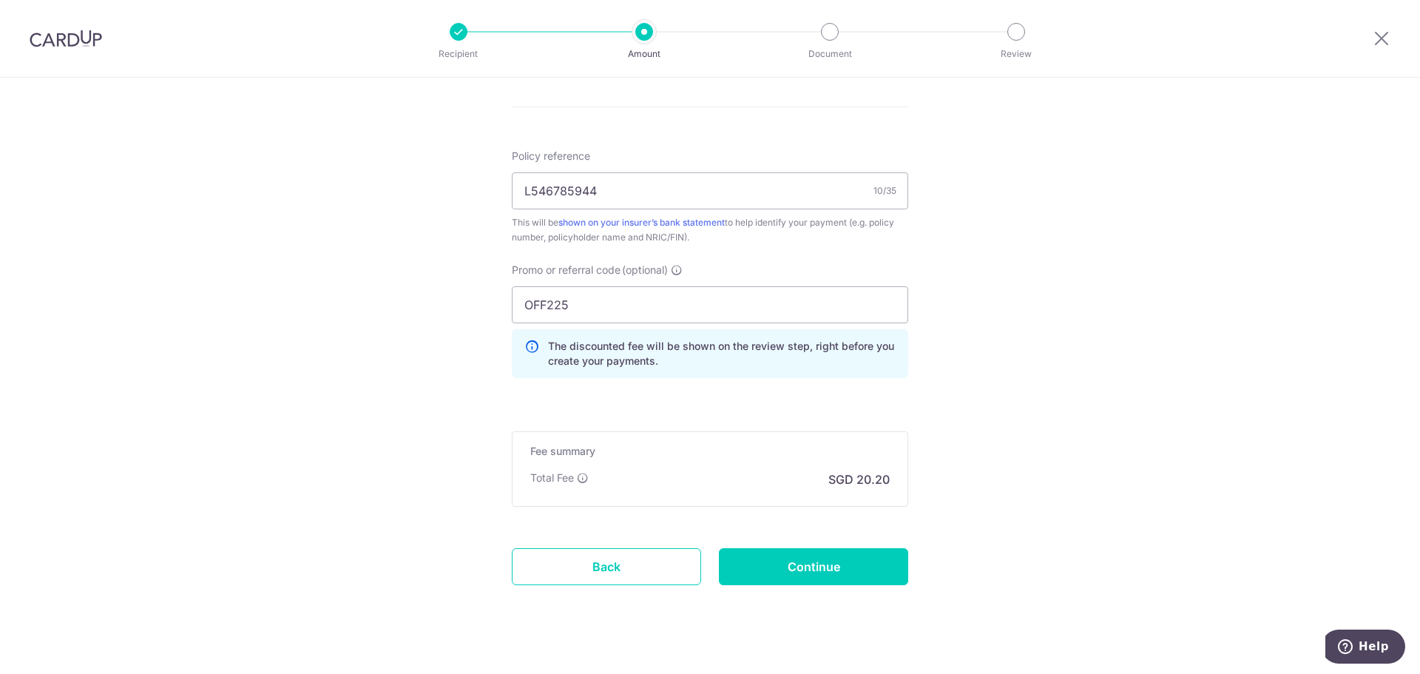
scroll to position [869, 0]
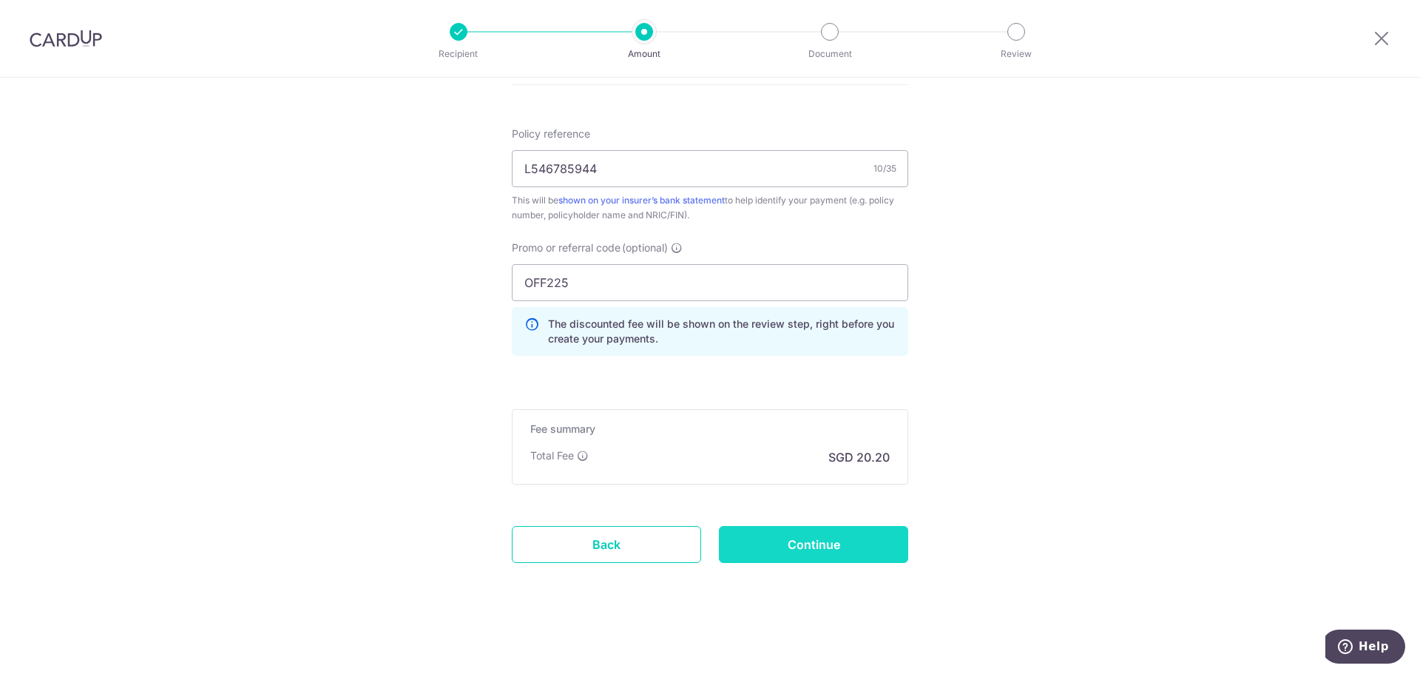
click at [842, 550] on input "Continue" at bounding box center [813, 544] width 189 height 37
type input "Create Schedule"
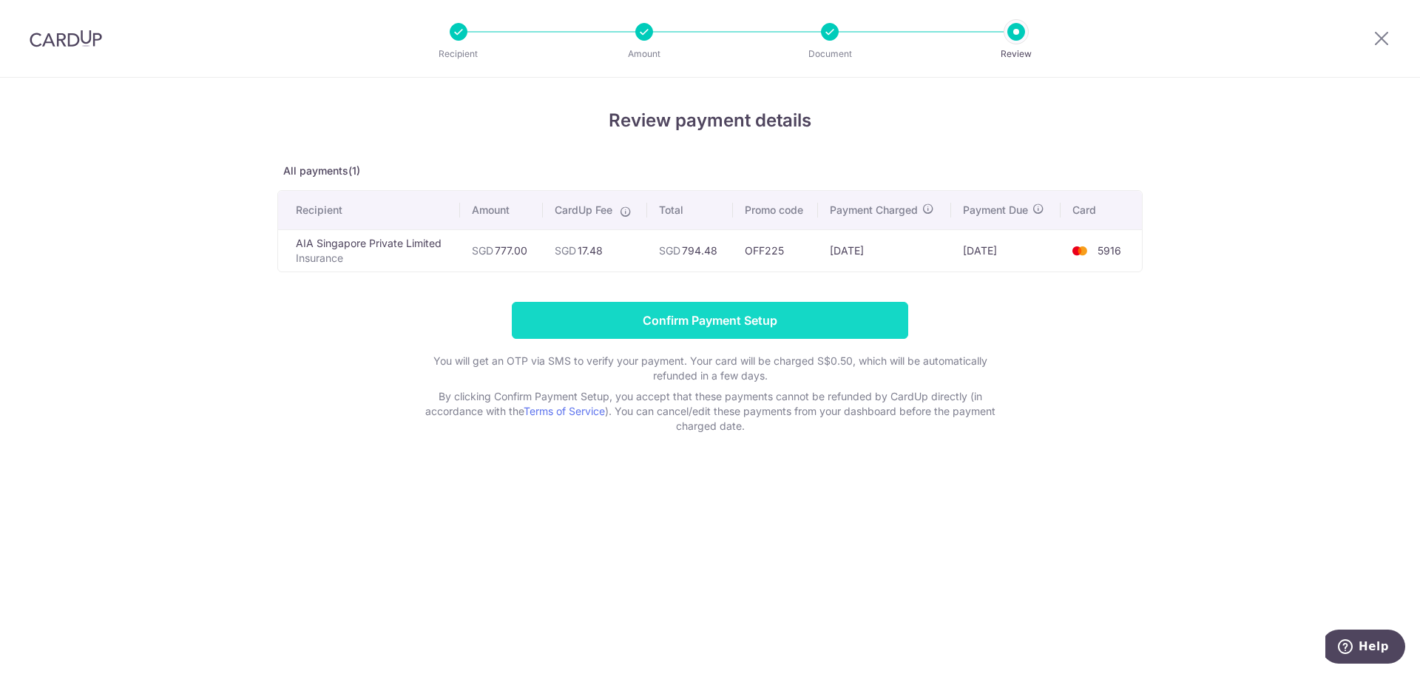
click at [779, 317] on input "Confirm Payment Setup" at bounding box center [710, 320] width 396 height 37
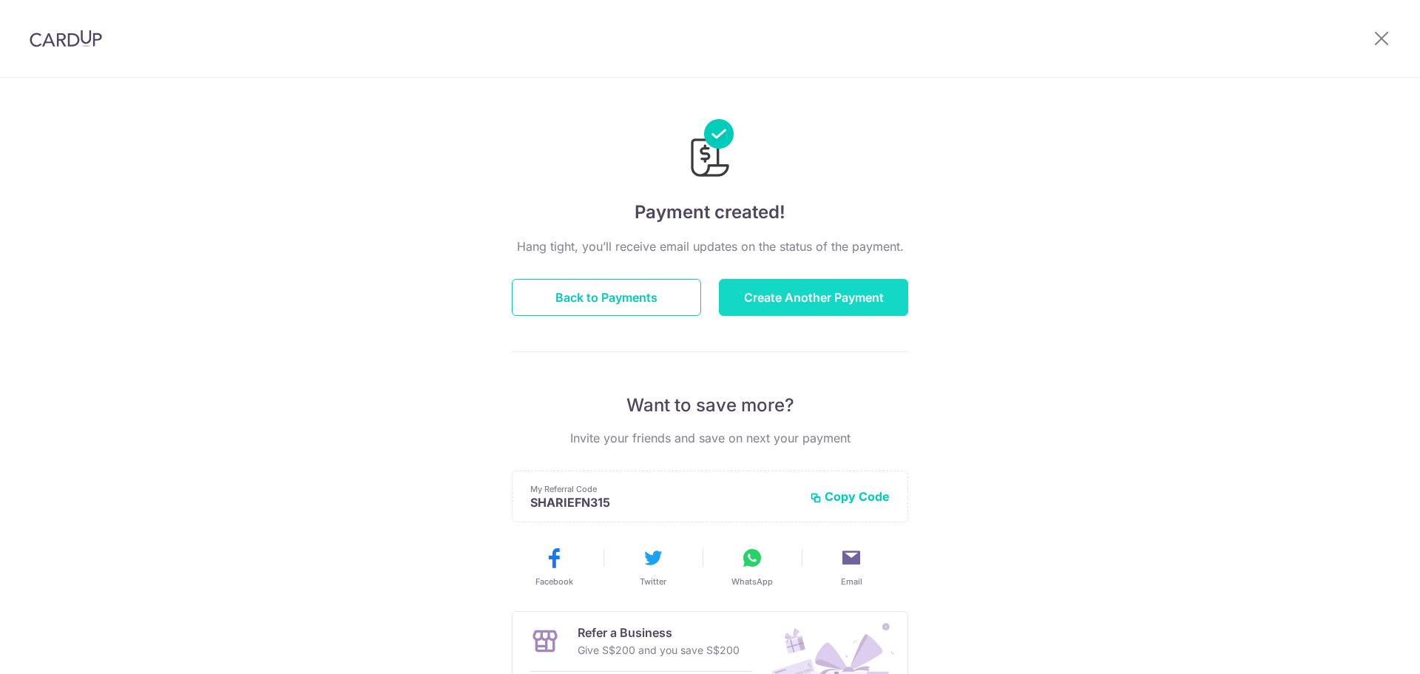
click at [772, 299] on button "Create Another Payment" at bounding box center [813, 297] width 189 height 37
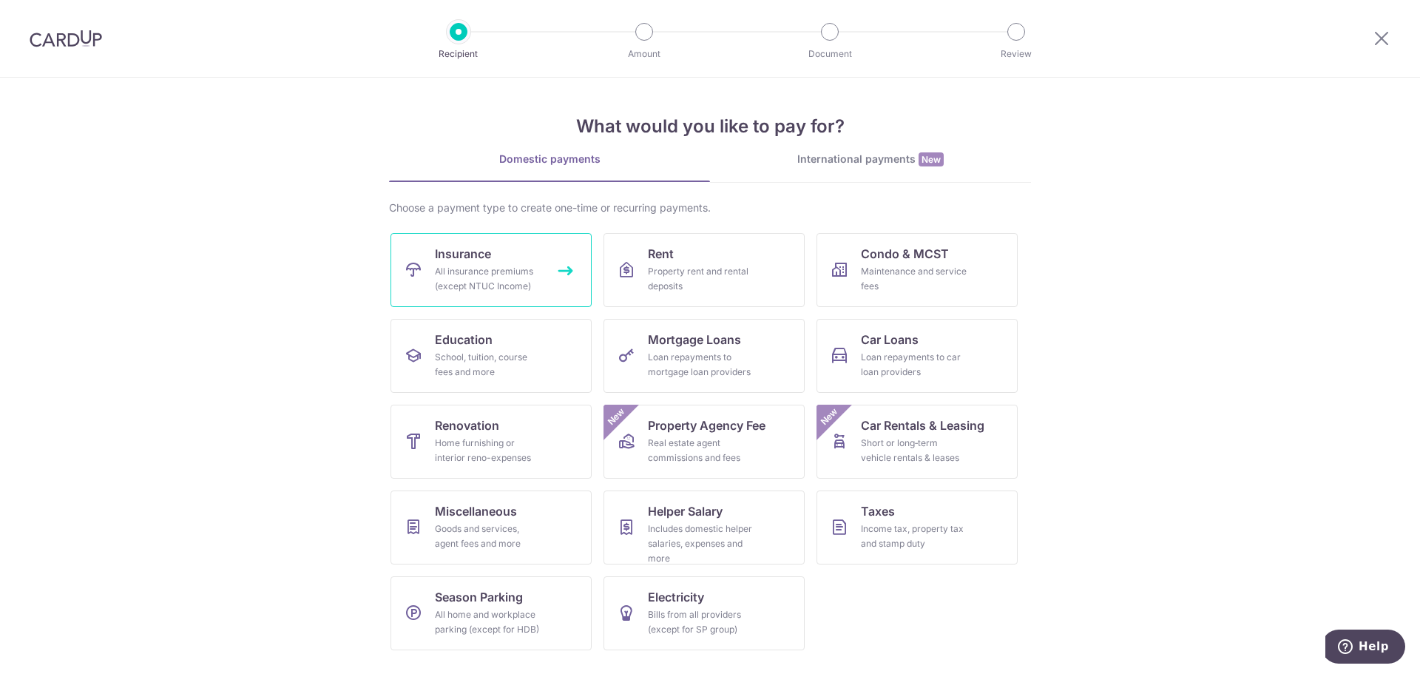
click at [527, 300] on link "Insurance All insurance premiums (except NTUC Income)" at bounding box center [490, 270] width 201 height 74
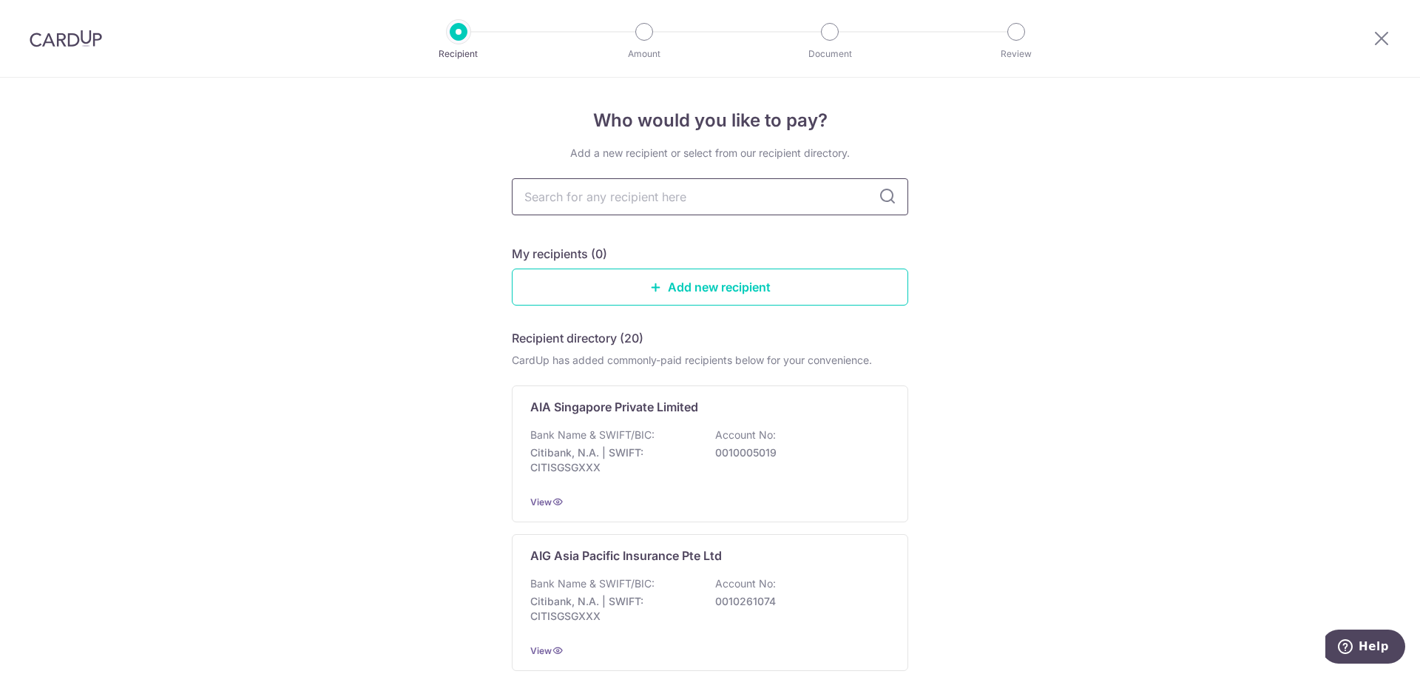
click at [637, 202] on input "text" at bounding box center [710, 196] width 396 height 37
click at [640, 199] on input "text" at bounding box center [710, 196] width 396 height 37
click at [561, 435] on p "Bank Name & SWIFT/BIC:" at bounding box center [592, 434] width 124 height 15
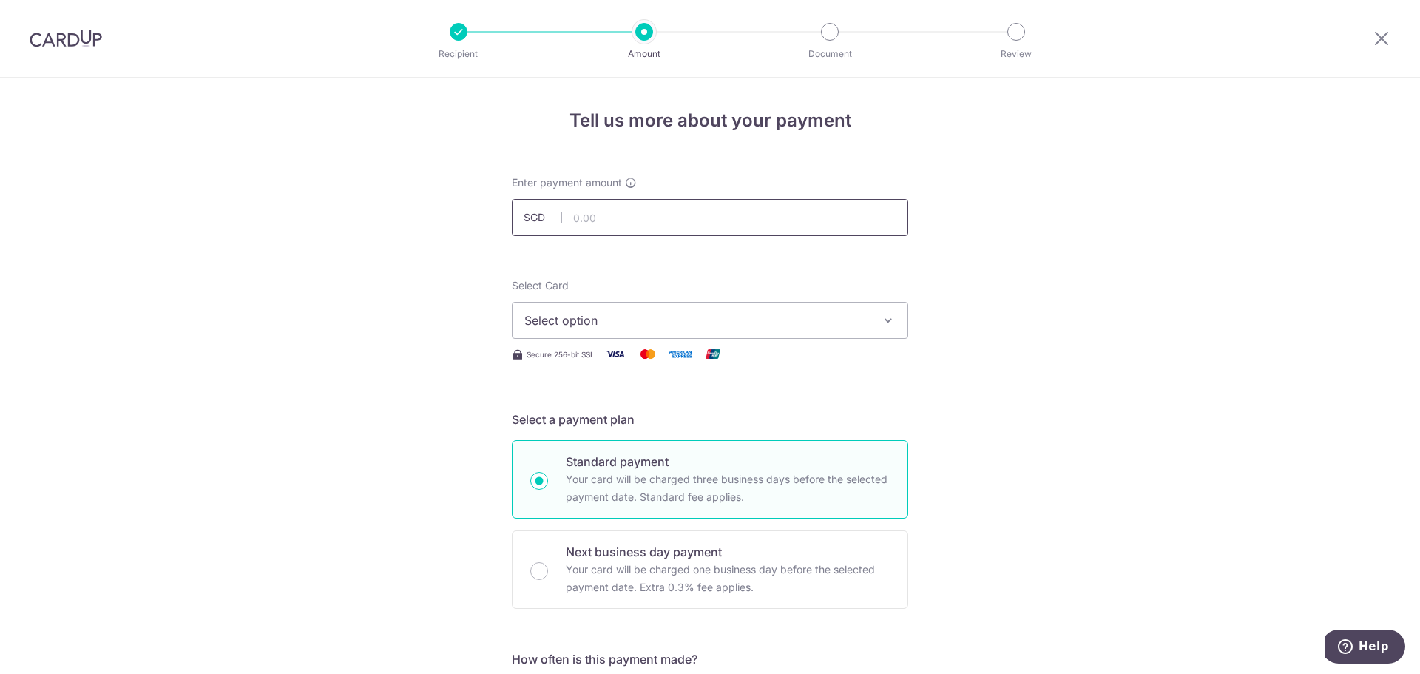
click at [632, 217] on input "text" at bounding box center [710, 217] width 396 height 37
click at [576, 220] on input "702.76" at bounding box center [710, 217] width 396 height 37
type input "802.76"
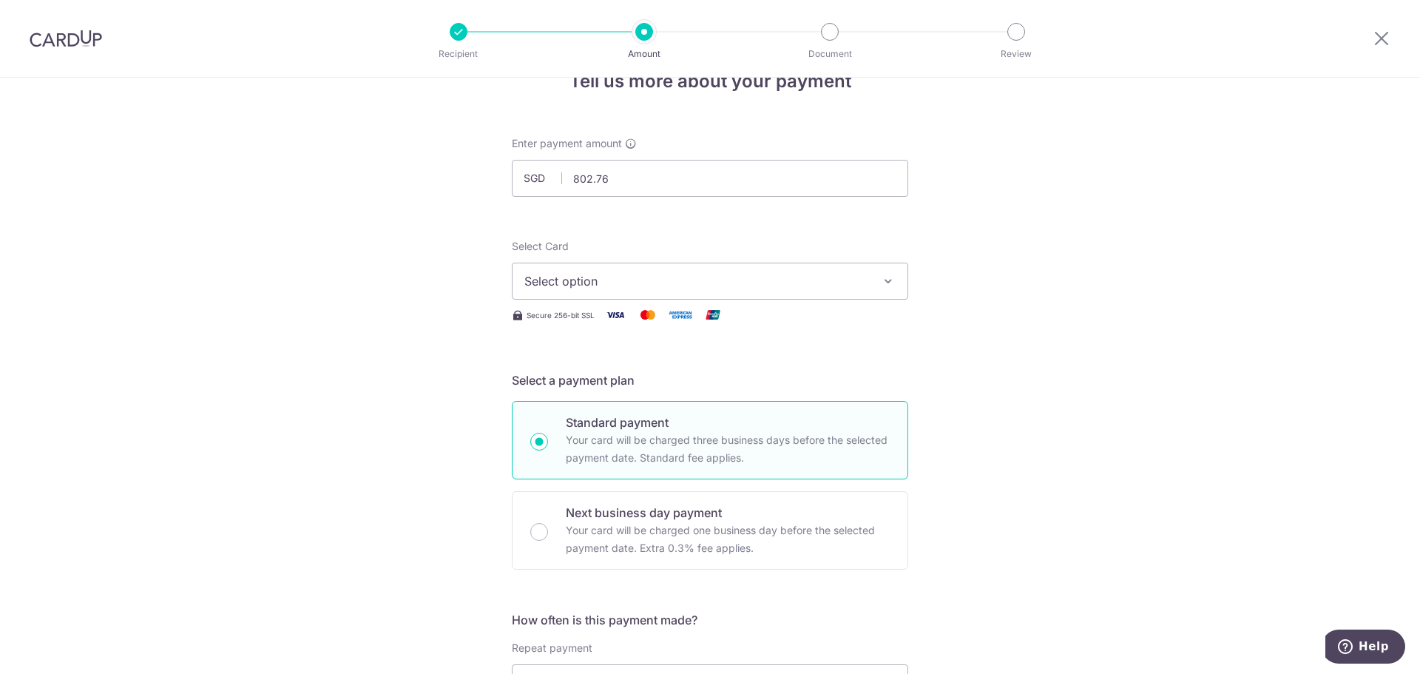
scroll to position [74, 0]
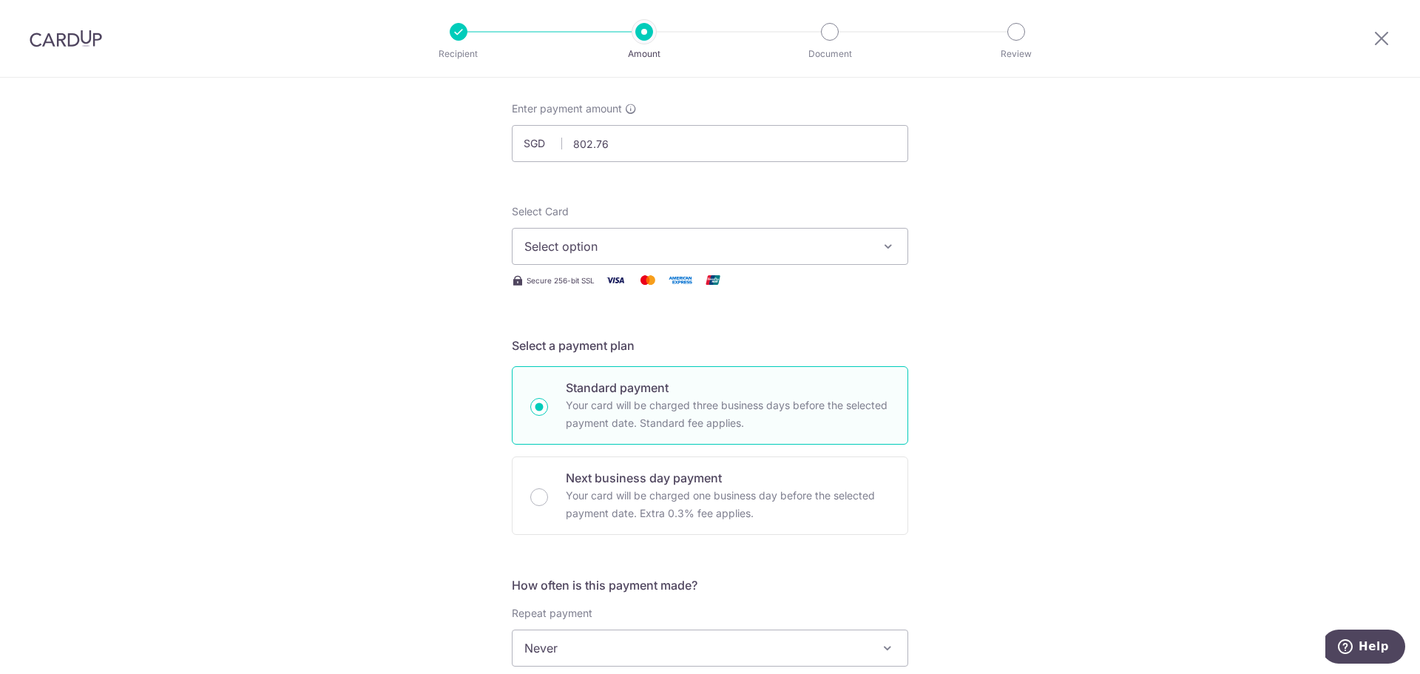
click at [768, 255] on button "Select option" at bounding box center [710, 246] width 396 height 37
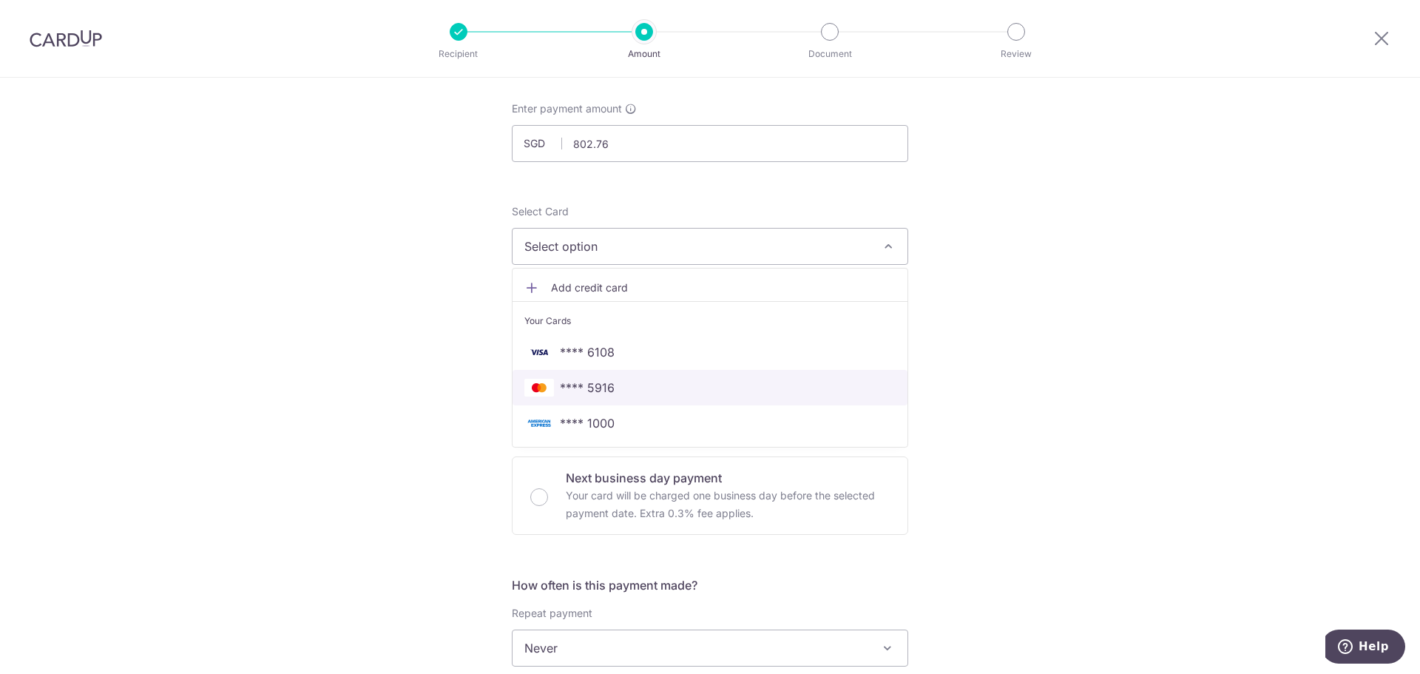
click at [713, 374] on link "**** 5916" at bounding box center [709, 387] width 395 height 35
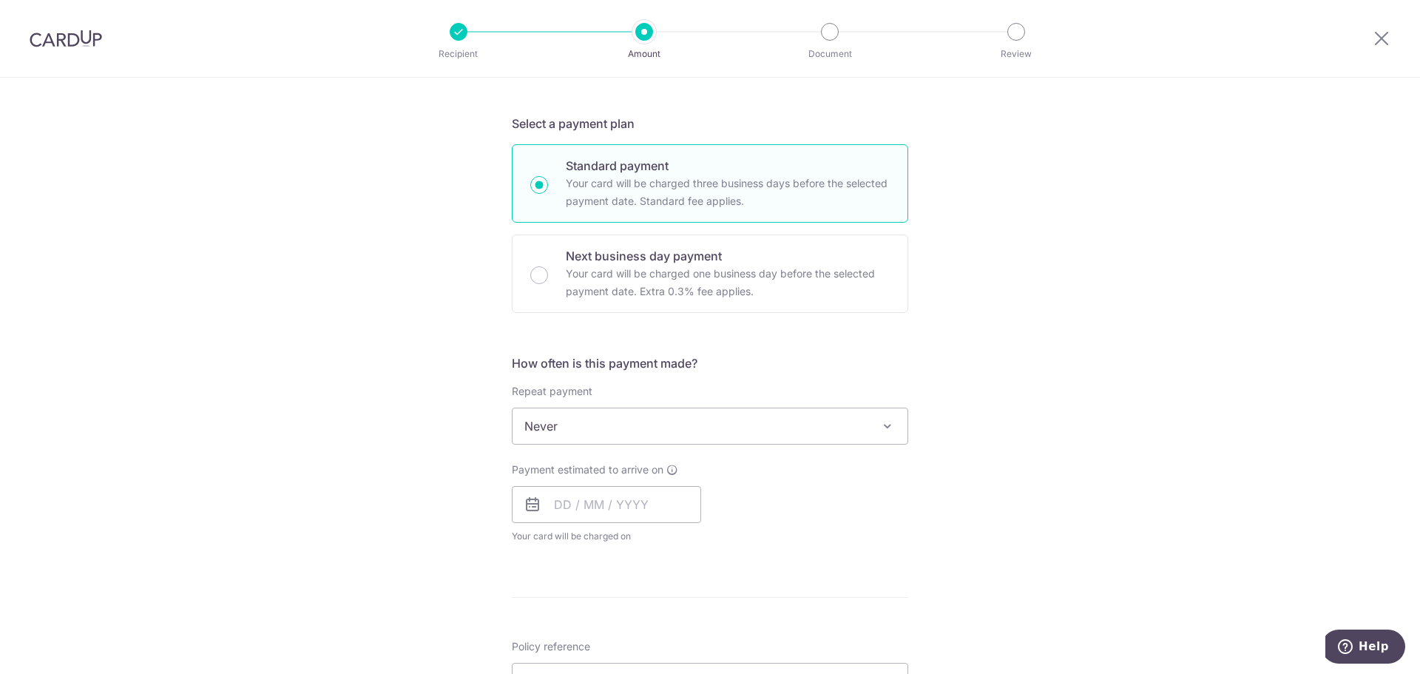
scroll to position [444, 0]
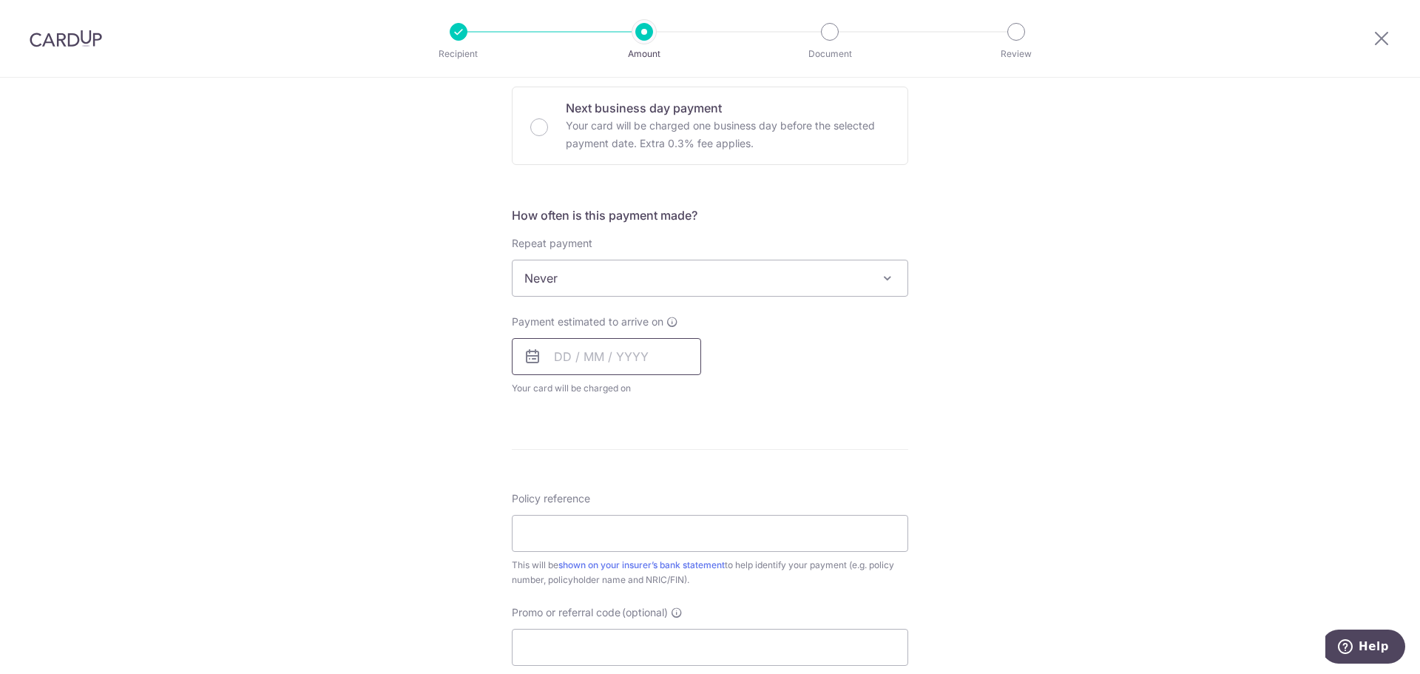
click at [597, 353] on input "text" at bounding box center [606, 356] width 189 height 37
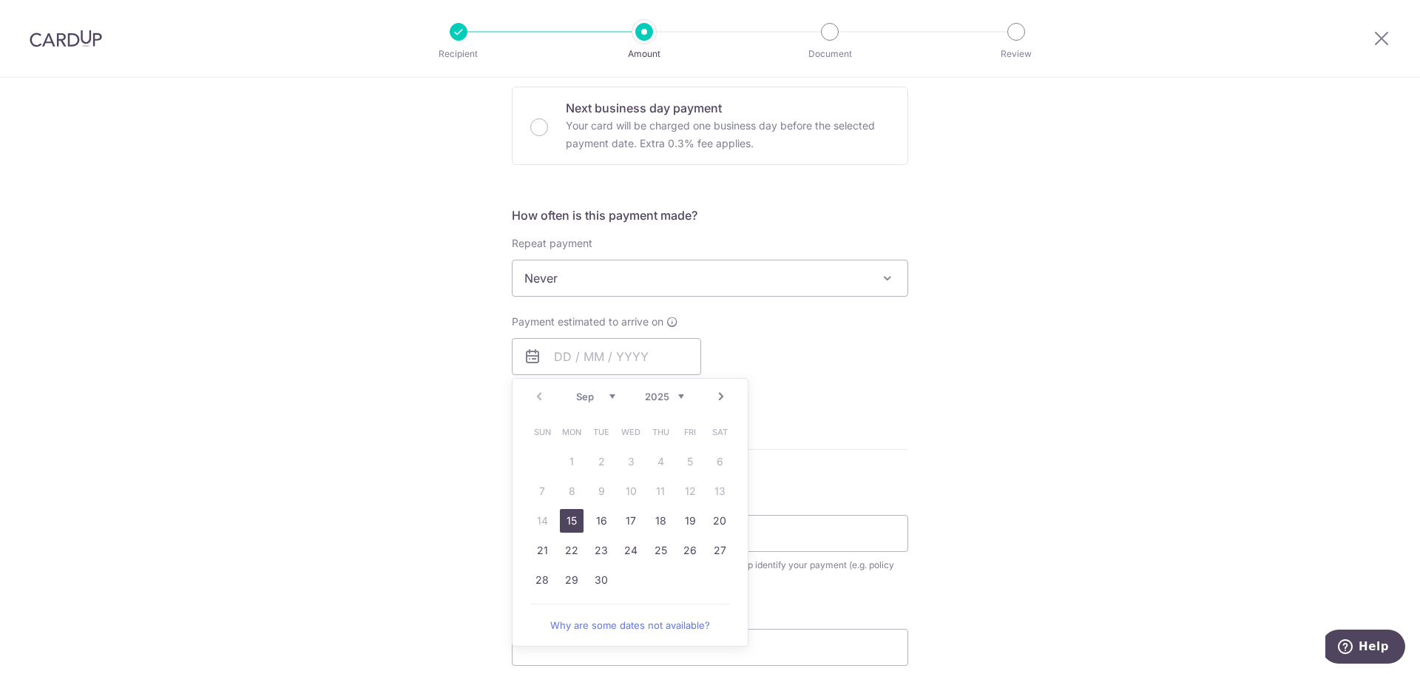
click at [566, 521] on link "15" at bounding box center [572, 521] width 24 height 24
type input "[DATE]"
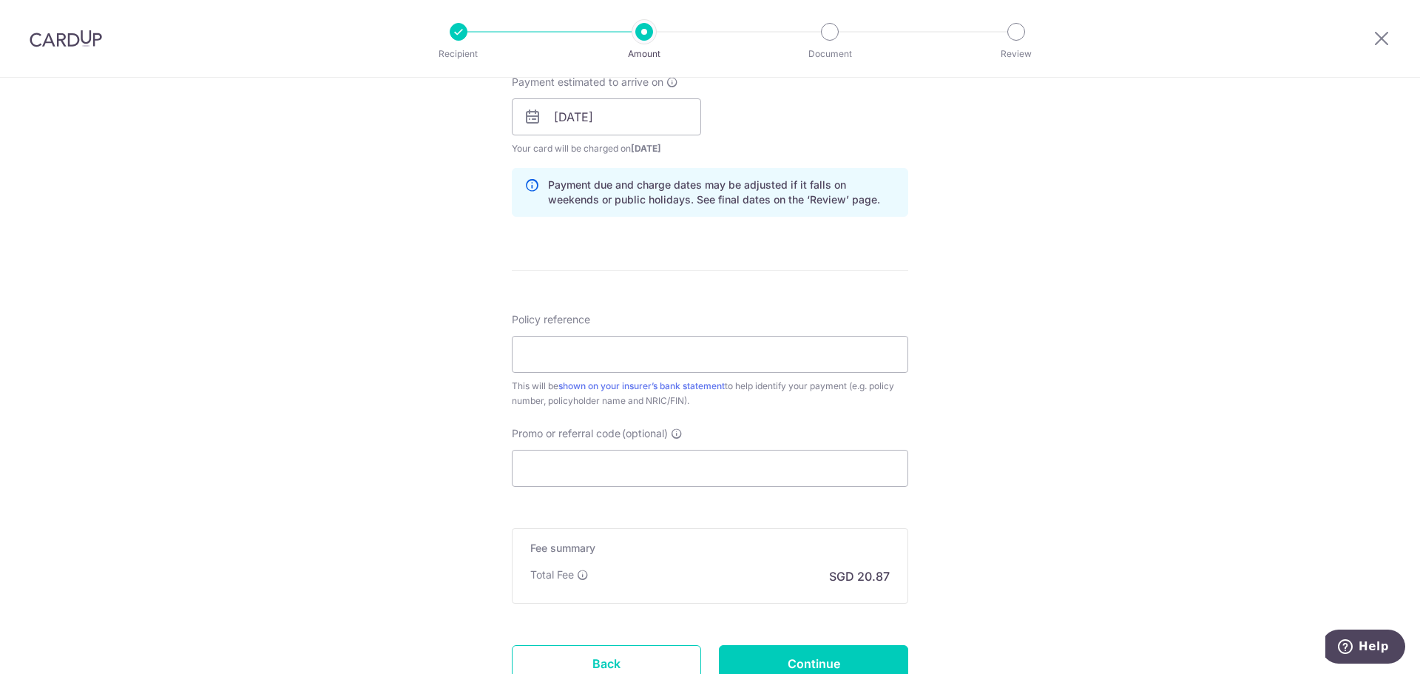
scroll to position [740, 0]
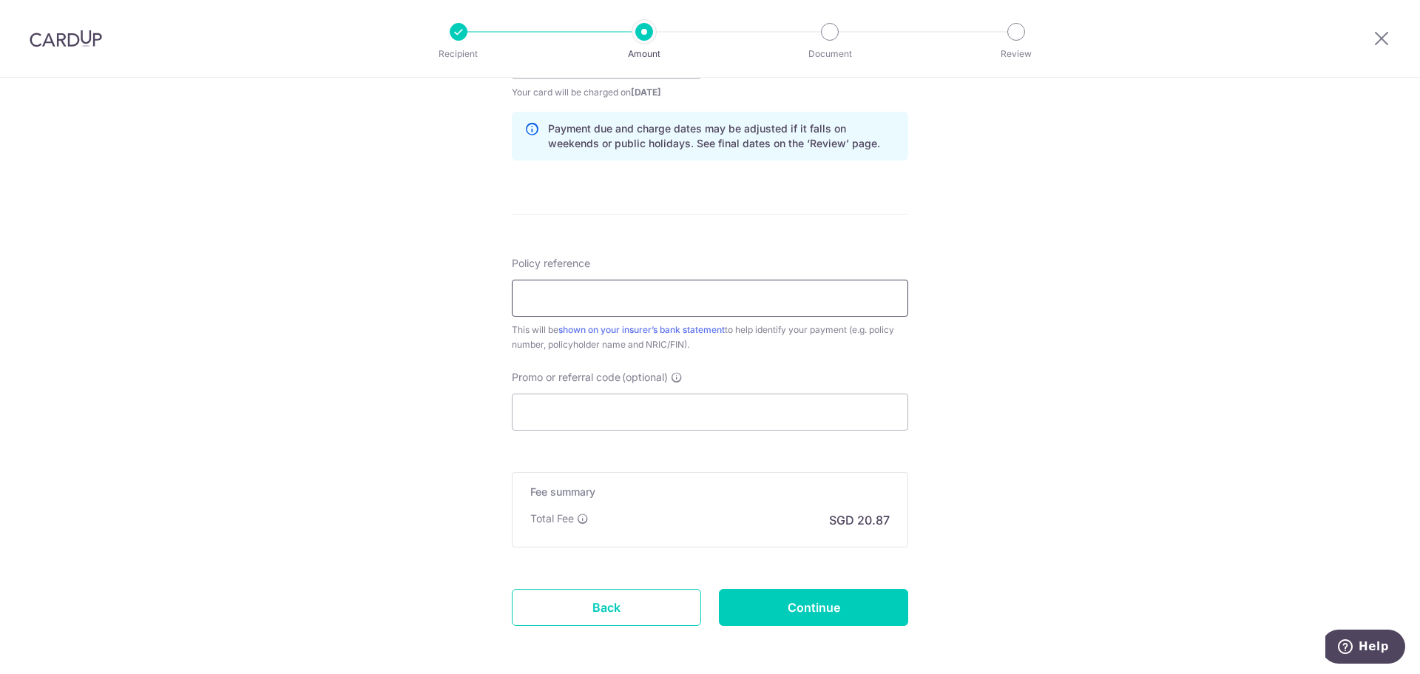
click at [586, 288] on input "Policy reference" at bounding box center [710, 298] width 396 height 37
click at [634, 305] on input "L" at bounding box center [710, 298] width 396 height 37
type input "L546785876"
click at [626, 419] on input "Promo or referral code (optional)" at bounding box center [710, 411] width 396 height 37
paste input "OFF225"
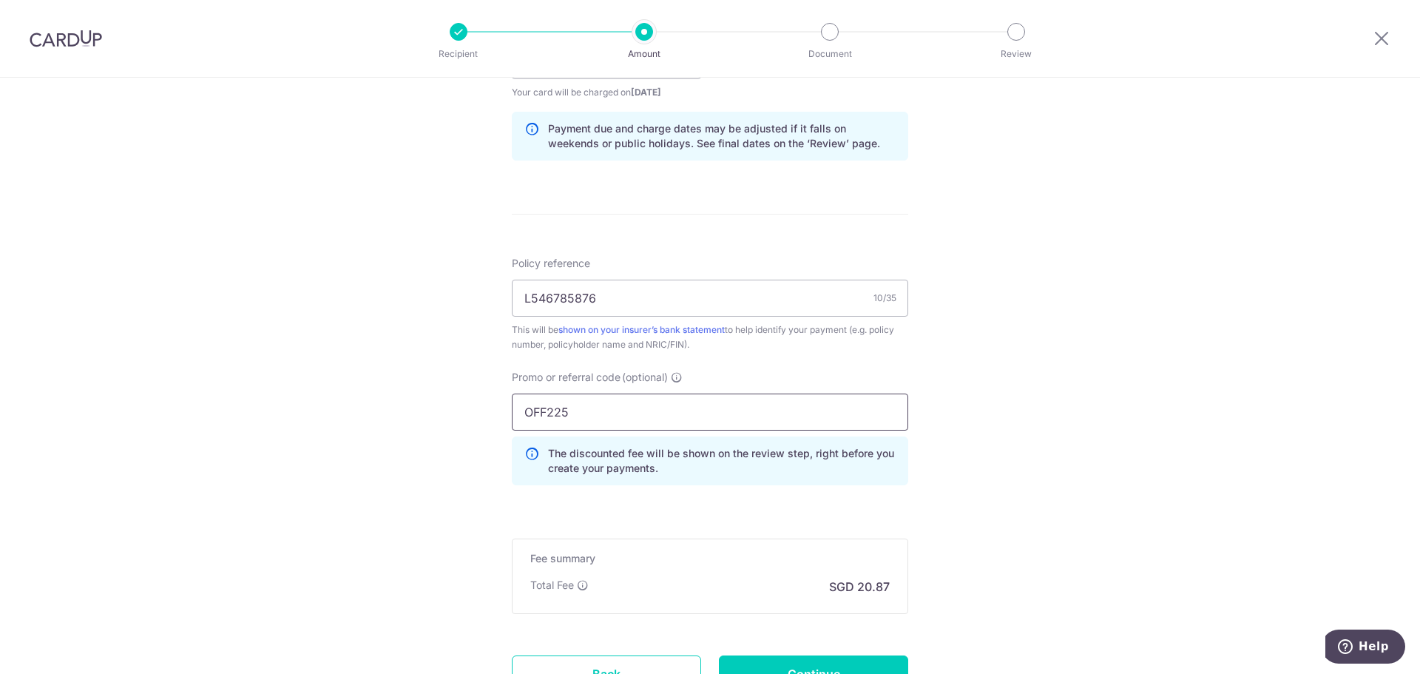
type input "OFF225"
click at [252, 412] on div "Tell us more about your payment Enter payment amount SGD 802.76 802.76 Select C…" at bounding box center [710, 70] width 1420 height 1465
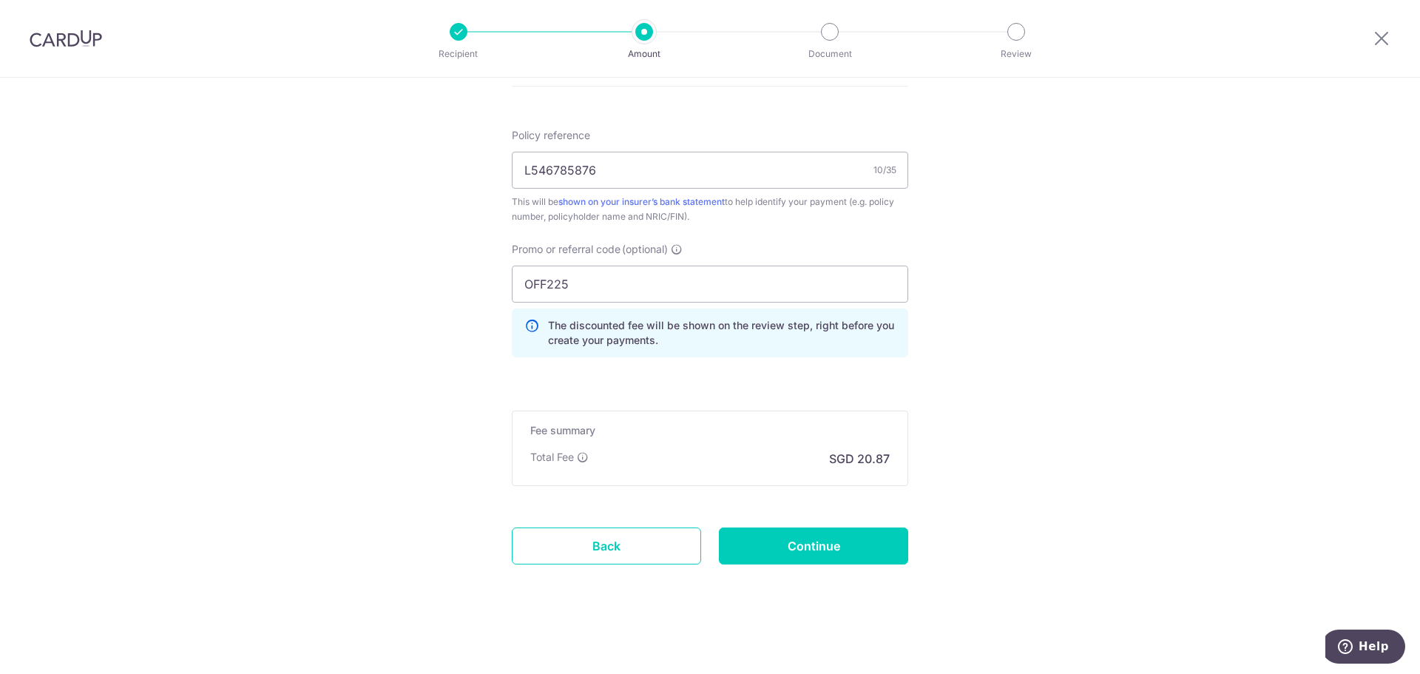
scroll to position [869, 0]
click at [818, 544] on input "Continue" at bounding box center [813, 544] width 189 height 37
type input "Create Schedule"
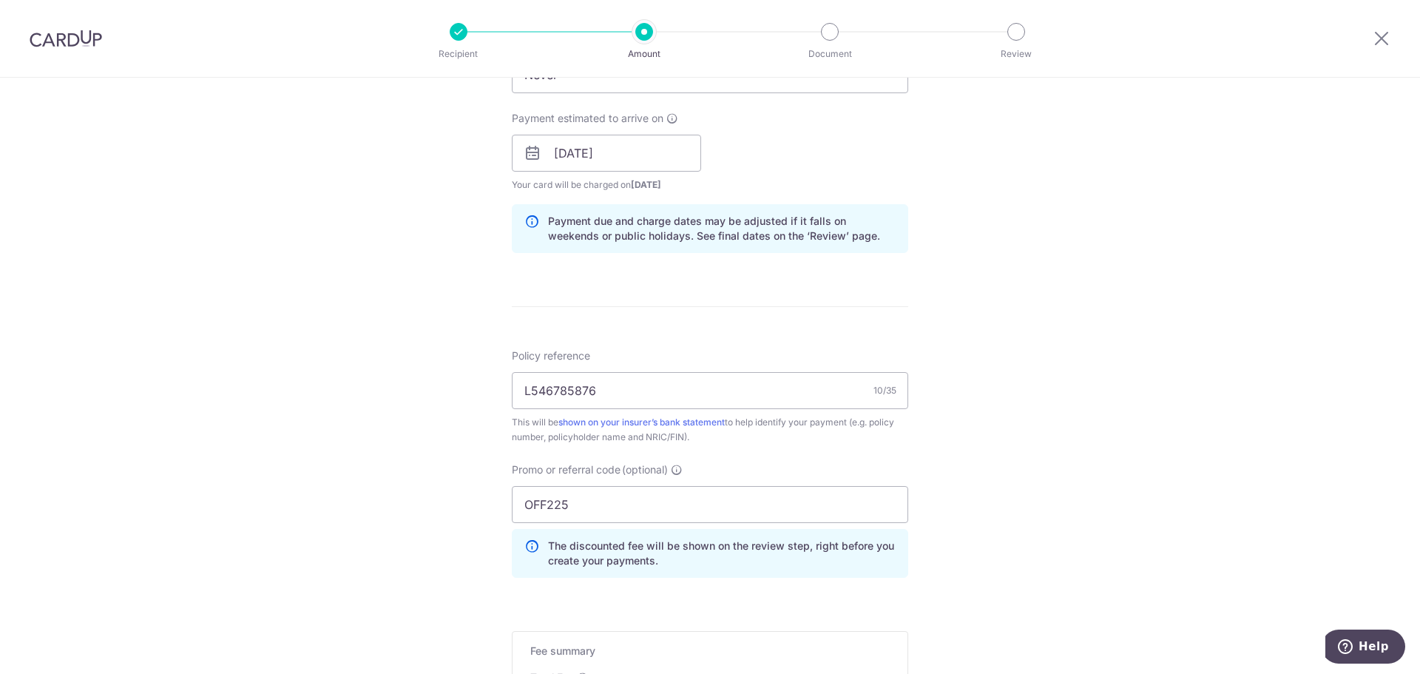
scroll to position [573, 0]
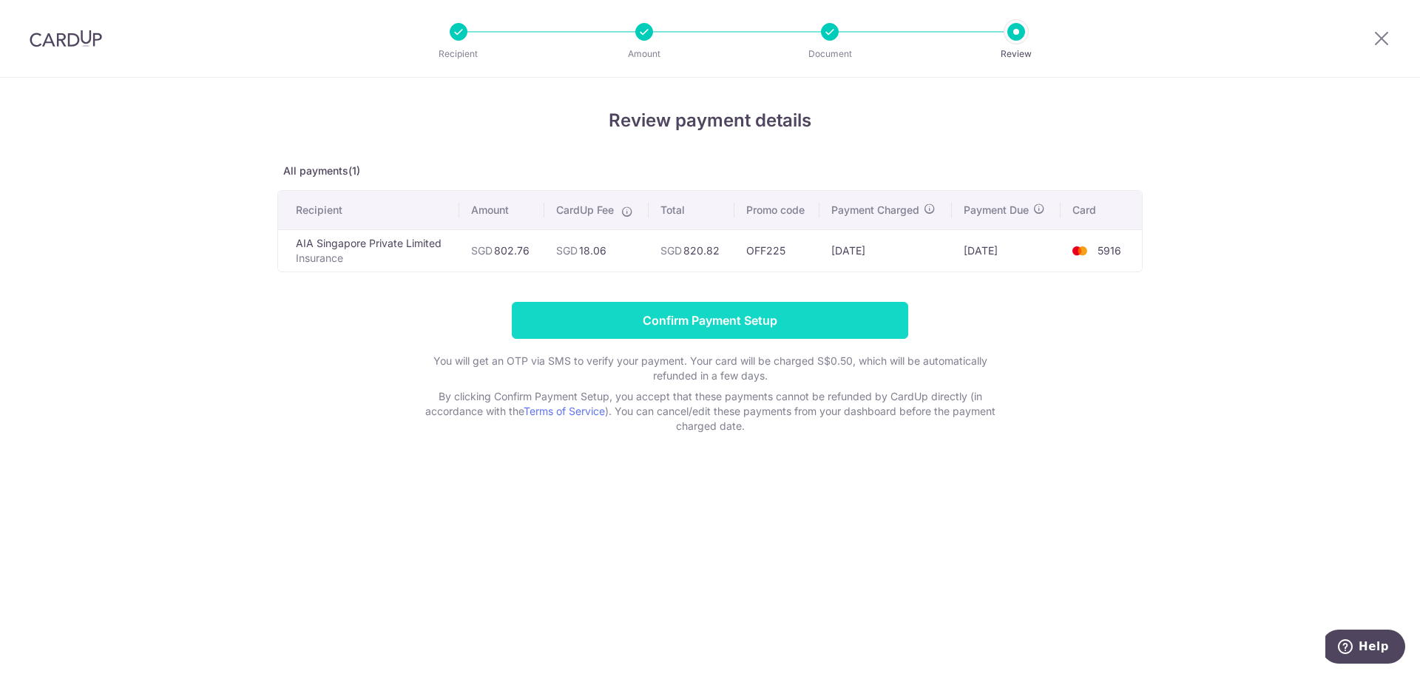
click at [806, 326] on input "Confirm Payment Setup" at bounding box center [710, 320] width 396 height 37
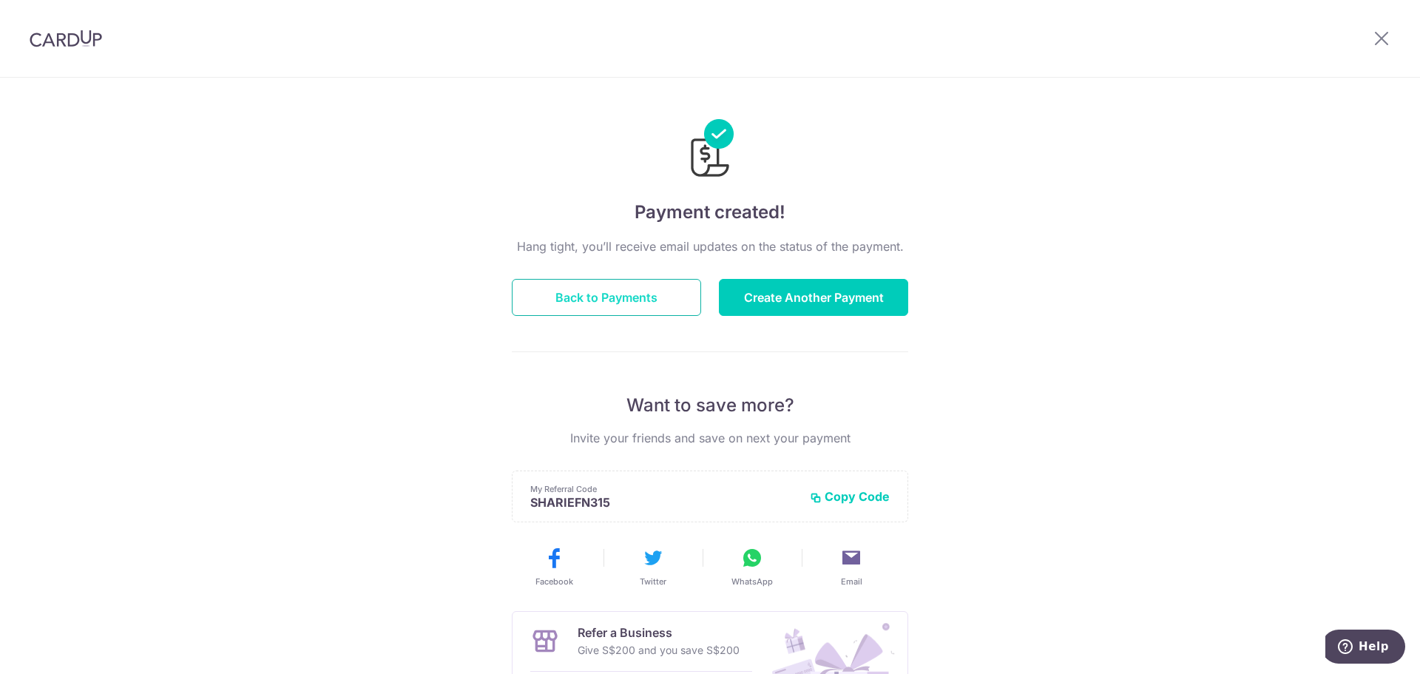
click at [663, 303] on button "Back to Payments" at bounding box center [606, 297] width 189 height 37
